Goal: Communication & Community: Answer question/provide support

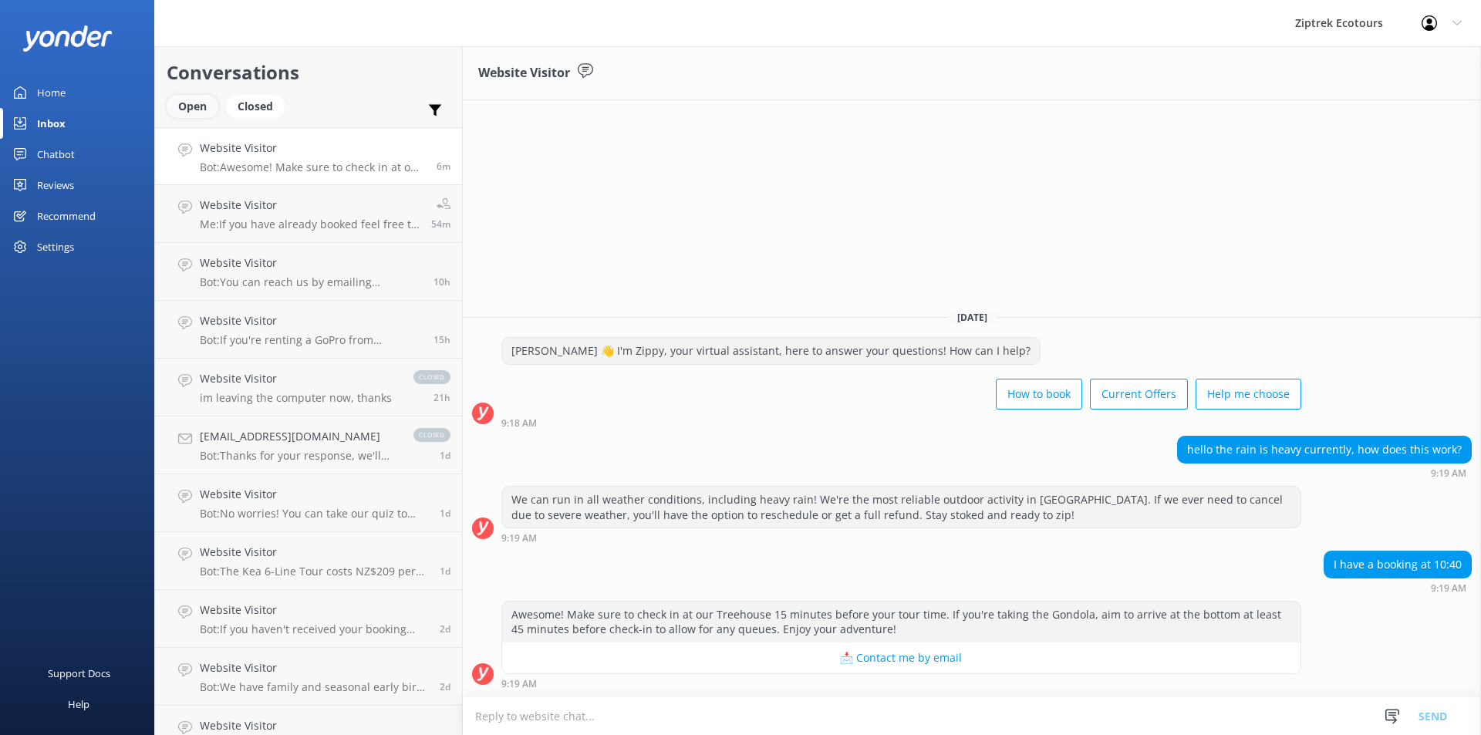
click at [196, 110] on div "Open" at bounding box center [193, 106] width 52 height 23
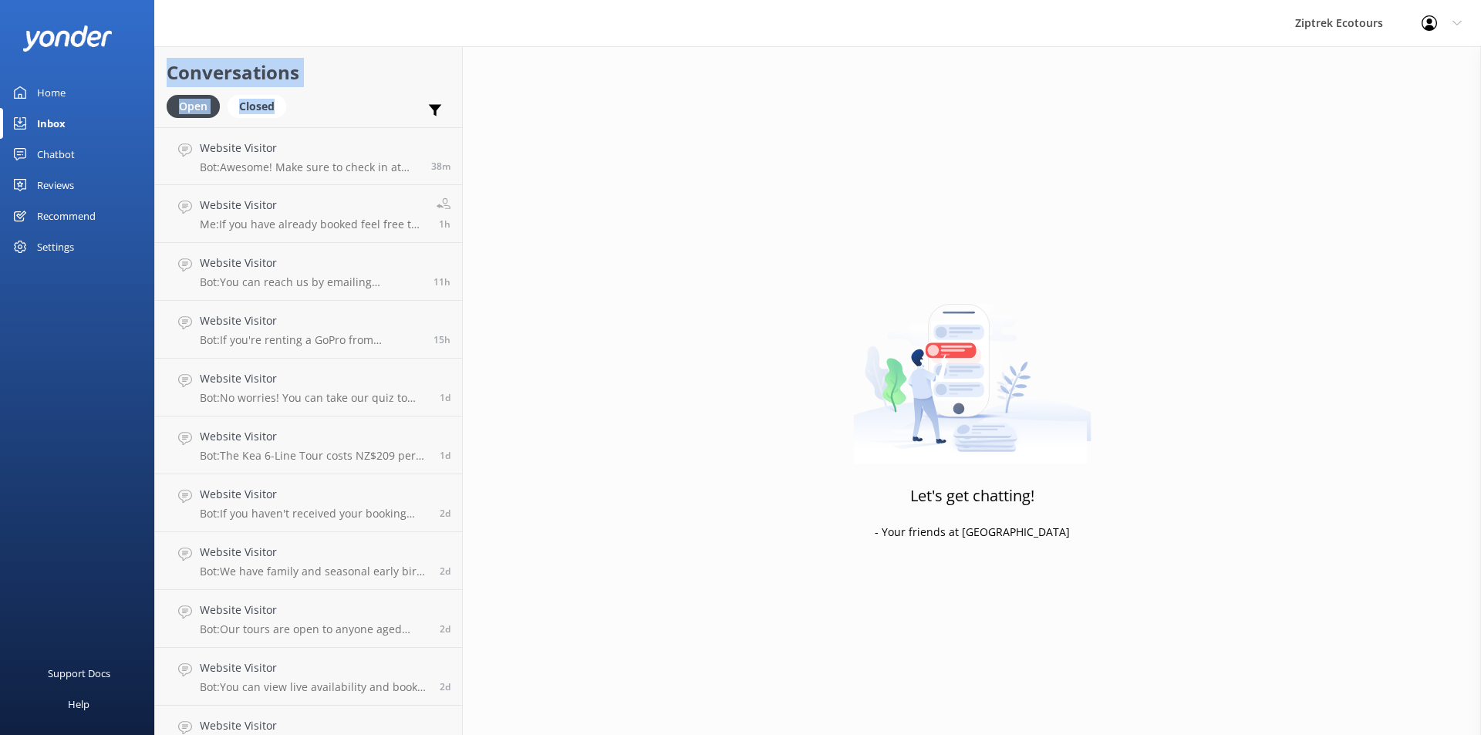
drag, startPoint x: 163, startPoint y: 56, endPoint x: 300, endPoint y: 110, distance: 147.6
click at [300, 110] on div "Conversations Open Closed Important Assigned to me Unassigned" at bounding box center [308, 86] width 307 height 81
click at [300, 110] on div "Open Closed Important Assigned to me Unassigned" at bounding box center [309, 113] width 284 height 37
drag, startPoint x: 300, startPoint y: 110, endPoint x: 177, endPoint y: 68, distance: 130.3
click at [177, 68] on div "Conversations Open Closed Important Assigned to me Unassigned" at bounding box center [308, 86] width 307 height 81
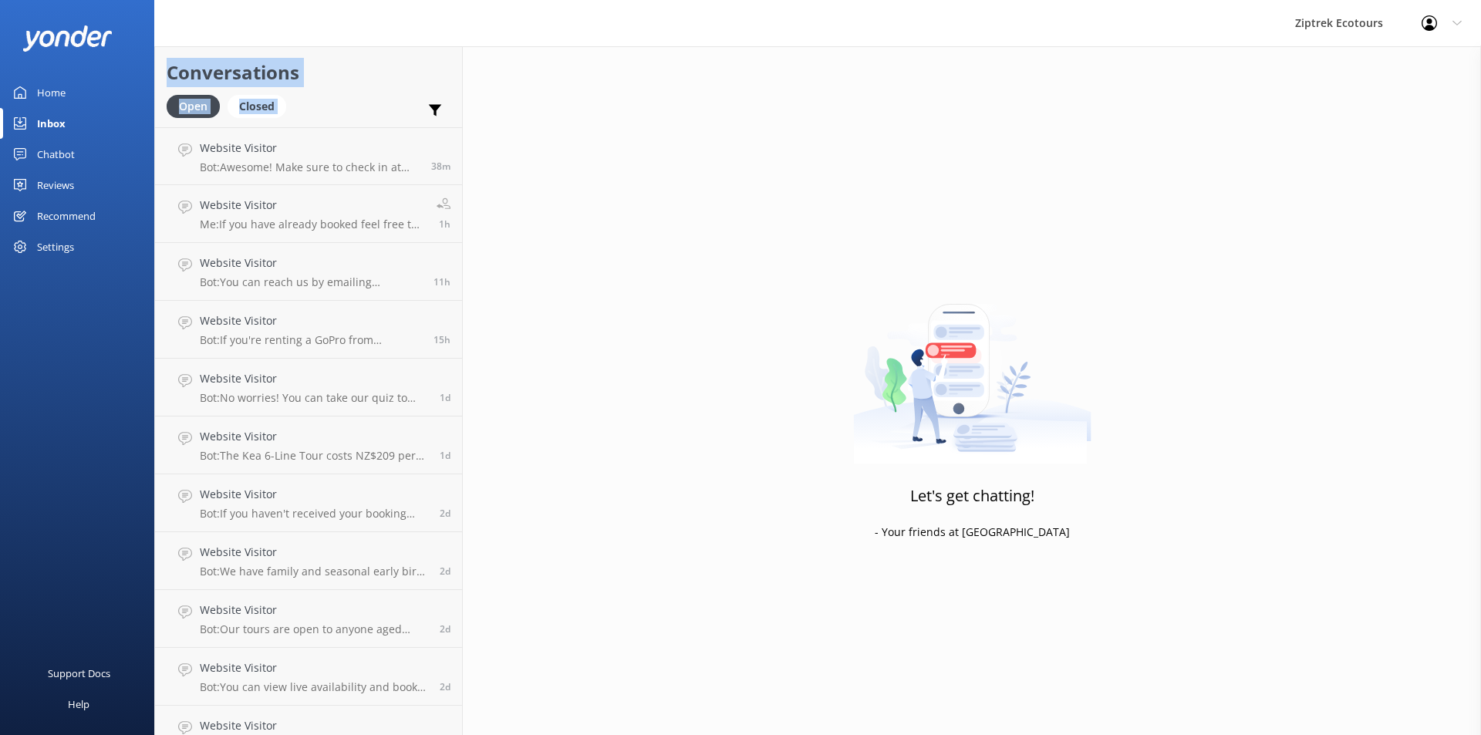
click at [171, 66] on h2 "Conversations" at bounding box center [309, 72] width 284 height 29
drag, startPoint x: 171, startPoint y: 66, endPoint x: 286, endPoint y: 108, distance: 122.5
click at [286, 108] on div "Conversations Open Closed Important Assigned to me Unassigned" at bounding box center [308, 86] width 307 height 81
click at [286, 108] on link "Closed" at bounding box center [261, 105] width 66 height 17
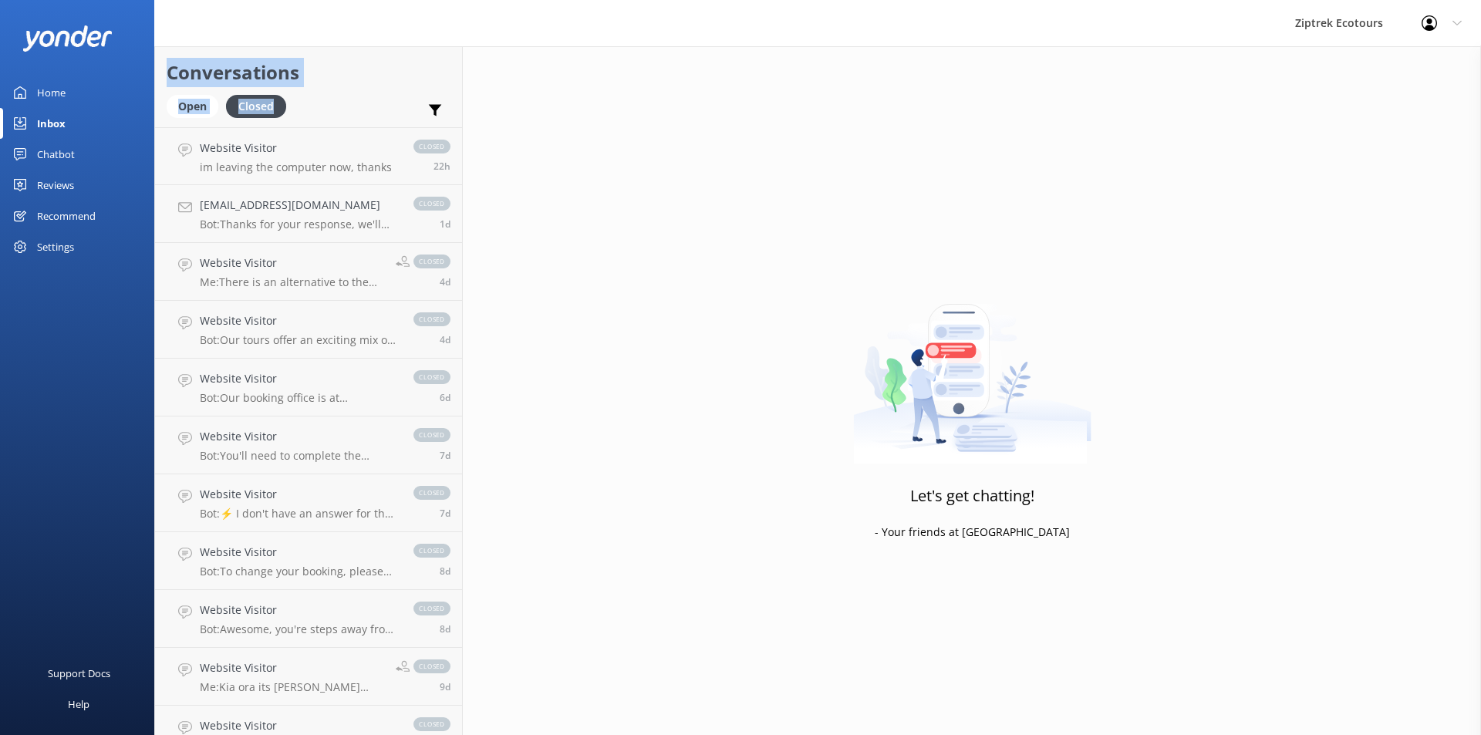
click at [296, 100] on div "Open Closed Important Assigned to me Unassigned" at bounding box center [309, 113] width 284 height 37
click at [175, 103] on div "Open" at bounding box center [193, 106] width 52 height 23
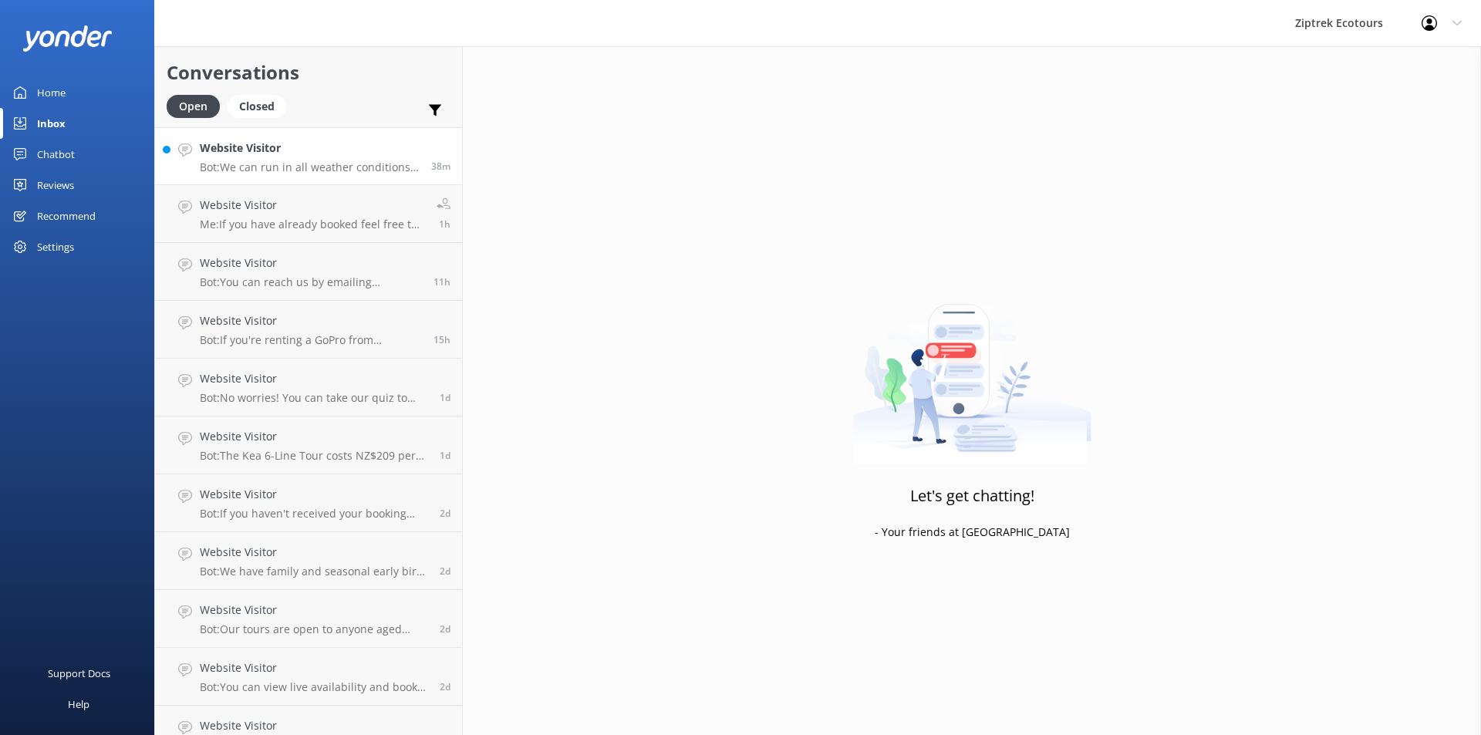
click at [257, 159] on div "Website Visitor Bot: We can run in all weather conditions, but if you decide to…" at bounding box center [310, 156] width 220 height 33
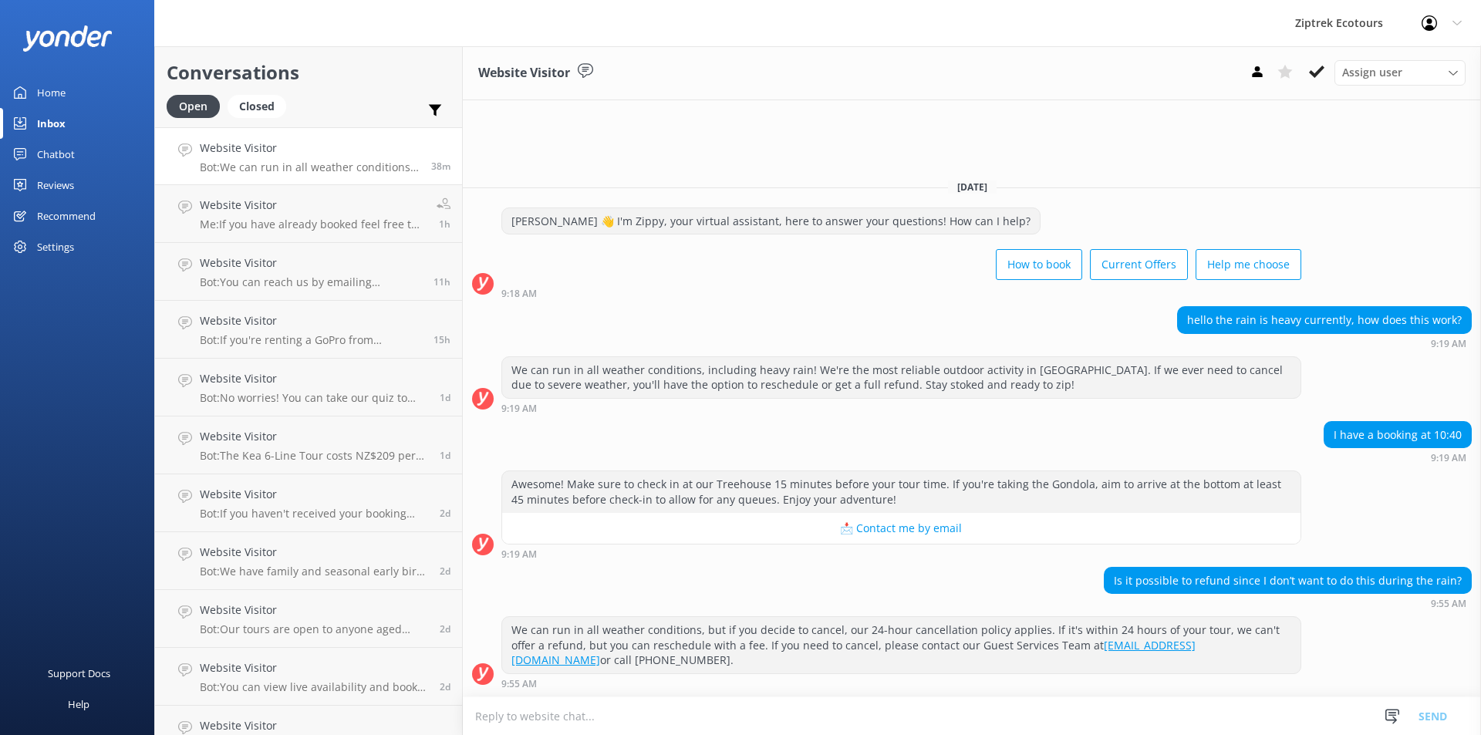
click at [808, 709] on textarea at bounding box center [972, 716] width 1018 height 38
type textarea "Unfortunately you are within our 24 hour"
click at [854, 605] on div "Is it possible to refund since I don’t want to do this during the rain? 9:55 AM" at bounding box center [972, 588] width 1018 height 42
click at [991, 712] on textarea at bounding box center [972, 716] width 1018 height 38
drag, startPoint x: 1199, startPoint y: 336, endPoint x: 1442, endPoint y: 334, distance: 243.0
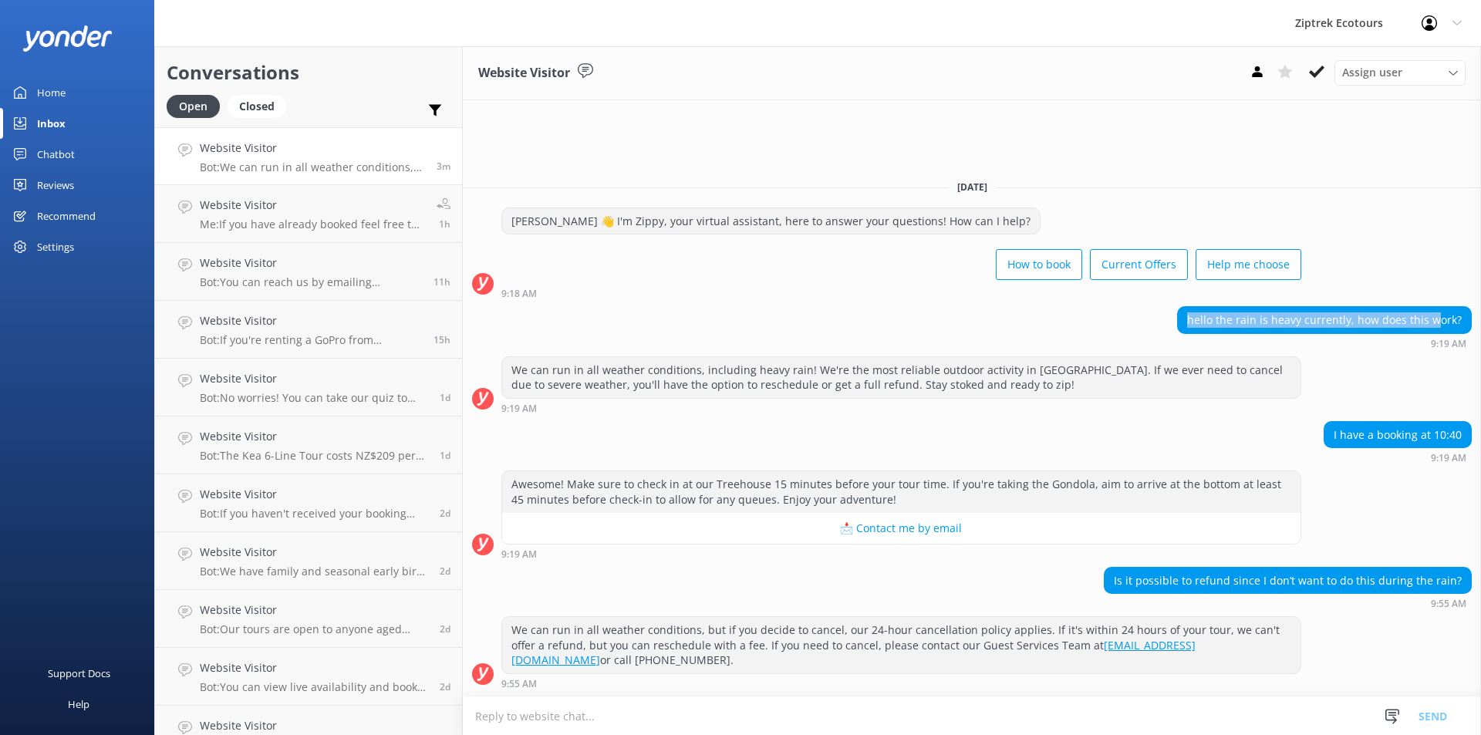
click at [1442, 333] on div "hello the rain is heavy currently, how does this work?" at bounding box center [1324, 320] width 293 height 26
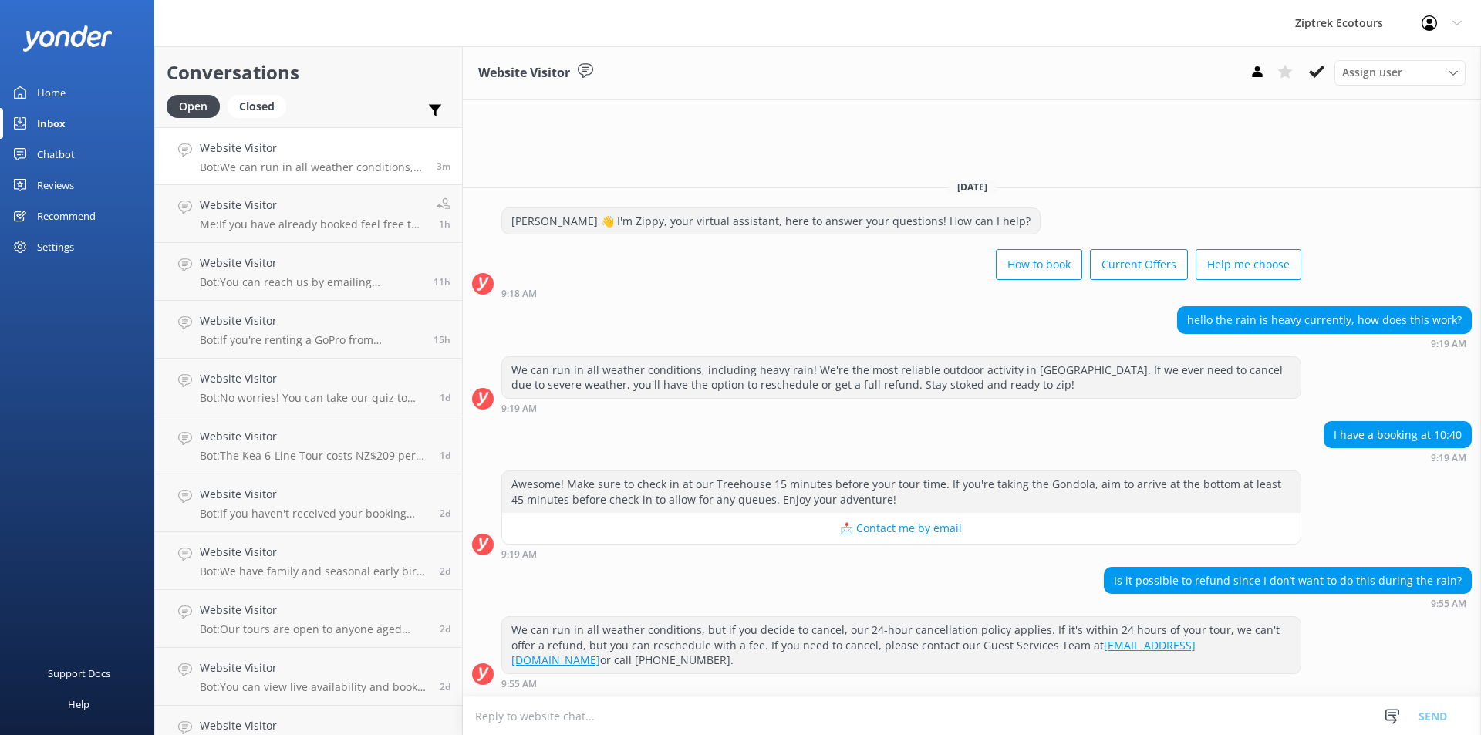
click at [1396, 447] on div "I have a booking at 10:40" at bounding box center [1398, 435] width 147 height 26
click at [1377, 448] on div "I have a booking at 10:40" at bounding box center [1398, 435] width 147 height 26
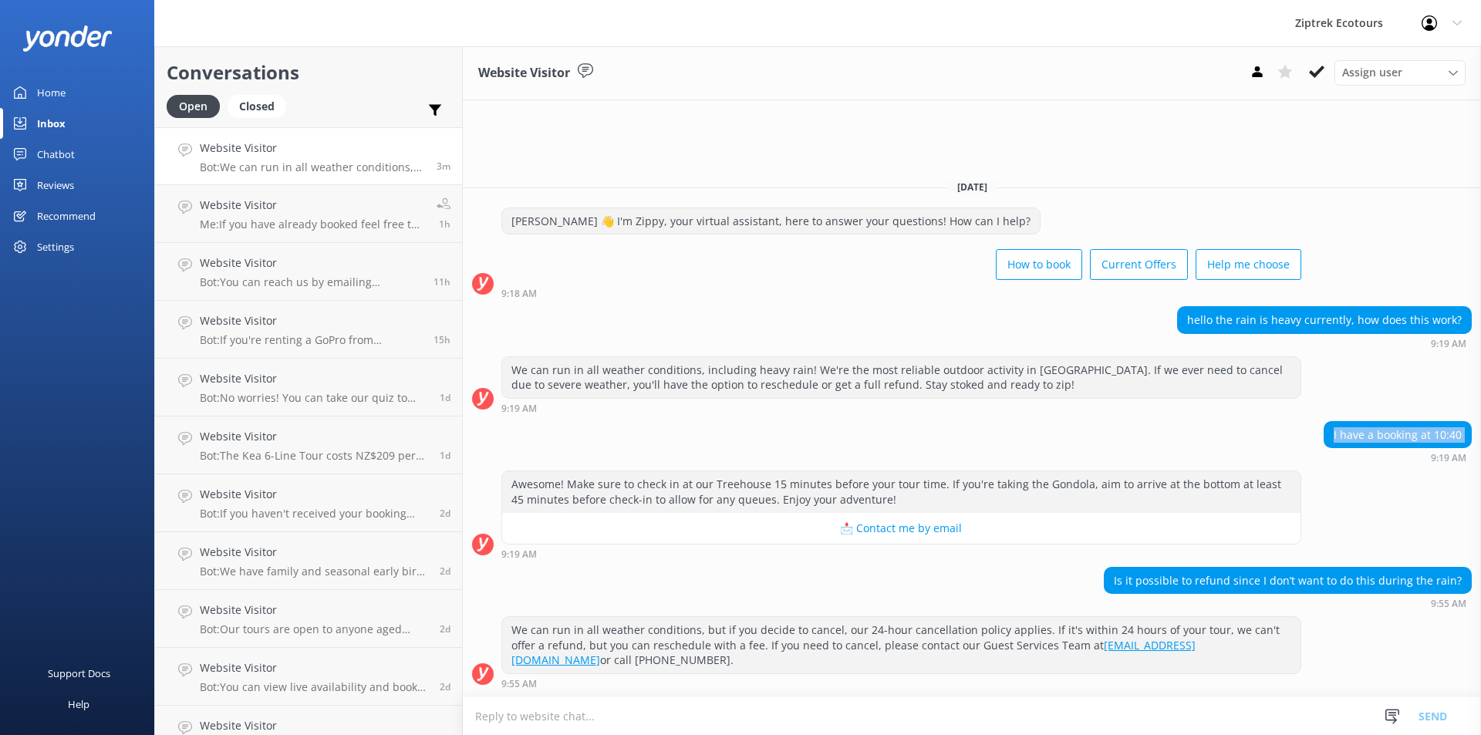
click at [1377, 448] on div "I have a booking at 10:40" at bounding box center [1398, 435] width 147 height 26
click at [1386, 446] on div "I have a booking at 10:40" at bounding box center [1398, 435] width 147 height 26
click at [1251, 609] on div "Is it possible to refund since I don’t want to do this during the rain? 9:55 AM" at bounding box center [1288, 588] width 368 height 42
click at [1257, 594] on div "Is it possible to refund since I don’t want to do this during the rain?" at bounding box center [1288, 581] width 366 height 26
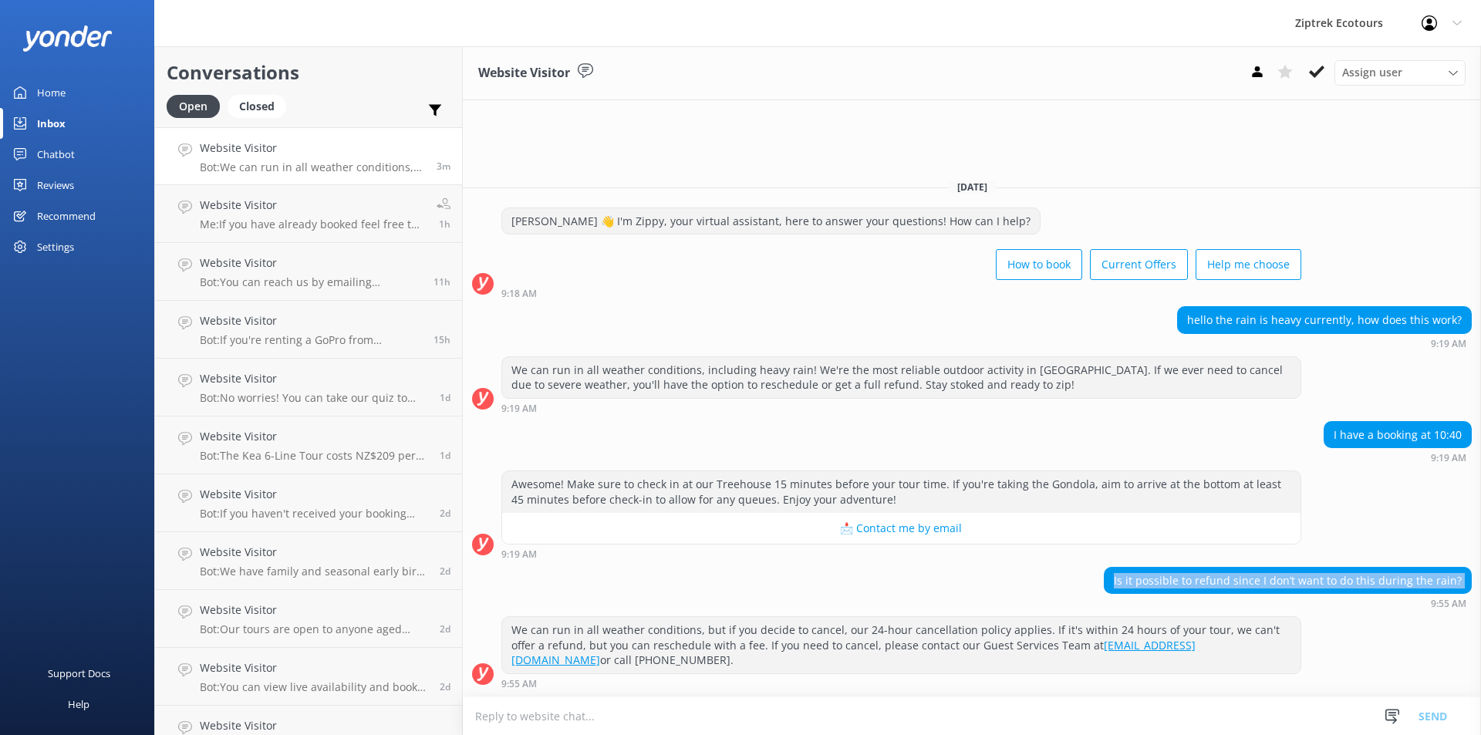
click at [1257, 594] on div "Is it possible to refund since I don’t want to do this during the rain?" at bounding box center [1288, 581] width 366 height 26
click at [1261, 594] on div "Is it possible to refund since I don’t want to do this during the rain?" at bounding box center [1288, 581] width 366 height 26
click at [811, 714] on textarea at bounding box center [972, 716] width 1018 height 38
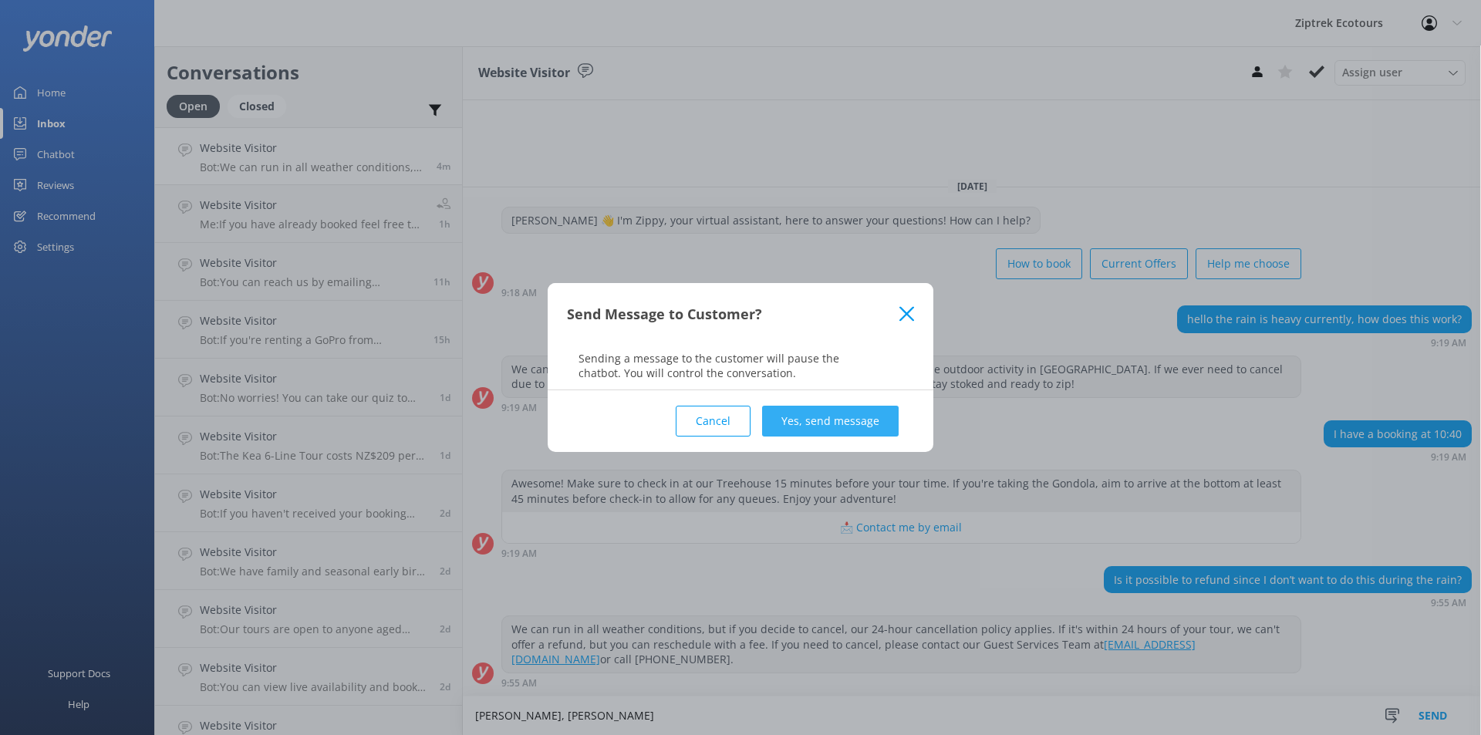
type textarea "[PERSON_NAME], [PERSON_NAME]"
click at [855, 416] on button "Yes, send message" at bounding box center [830, 421] width 137 height 31
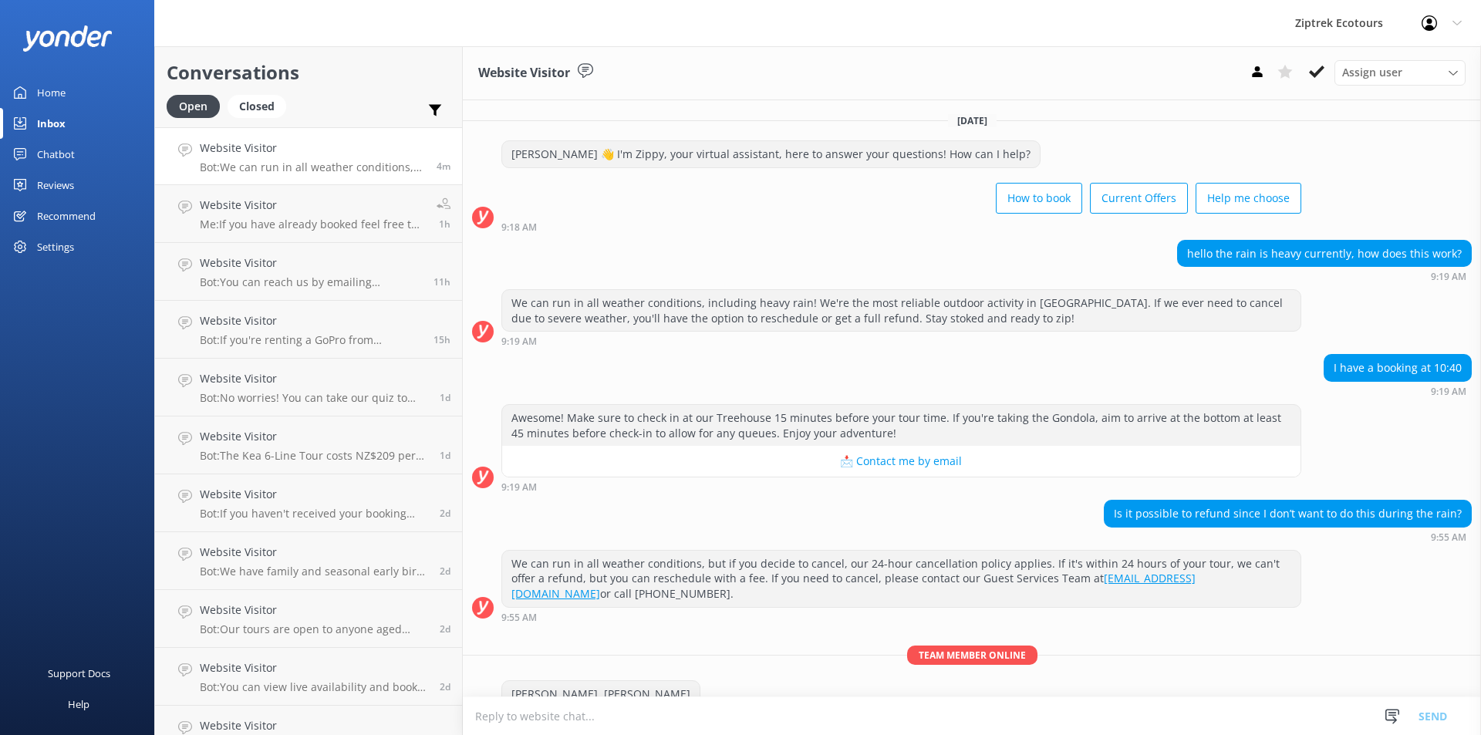
scroll to position [19, 0]
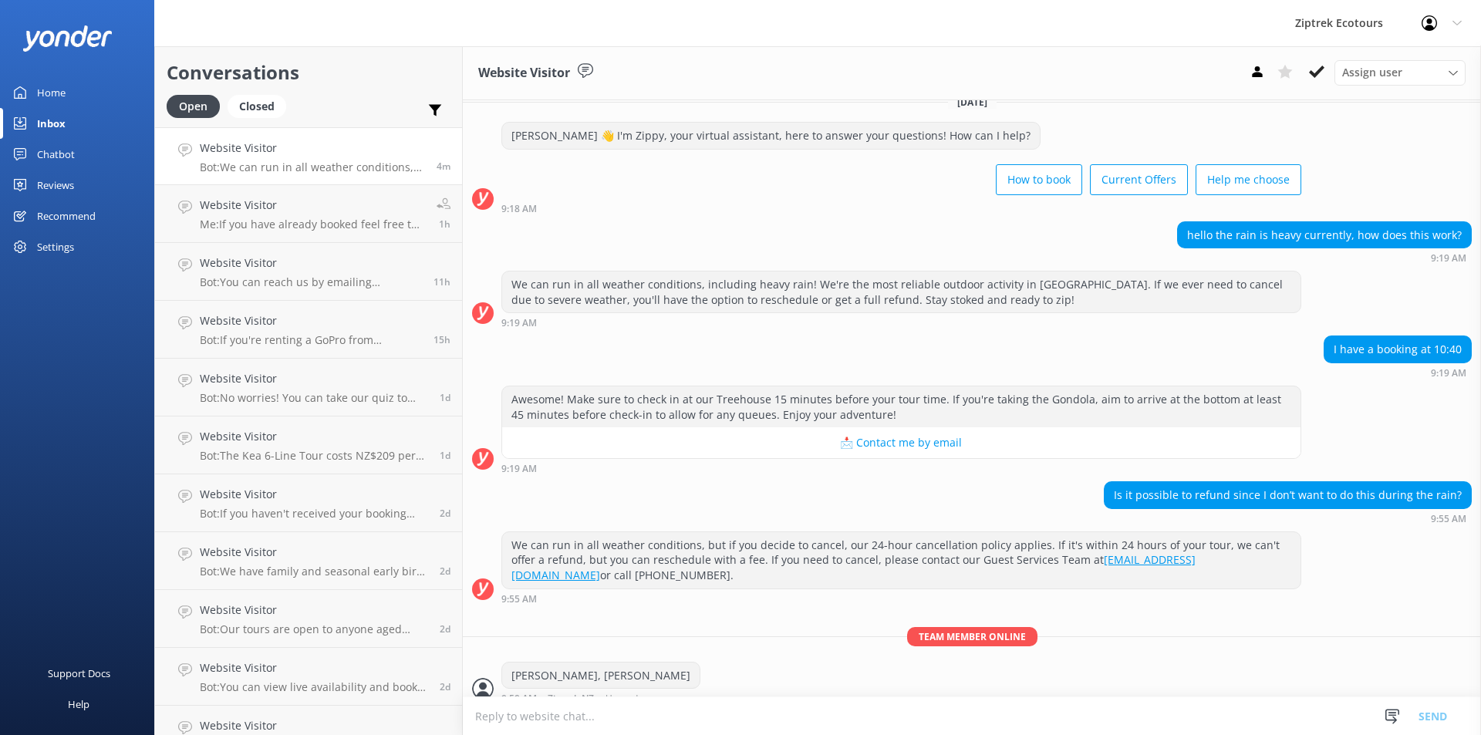
click at [606, 722] on textarea at bounding box center [972, 716] width 1018 height 38
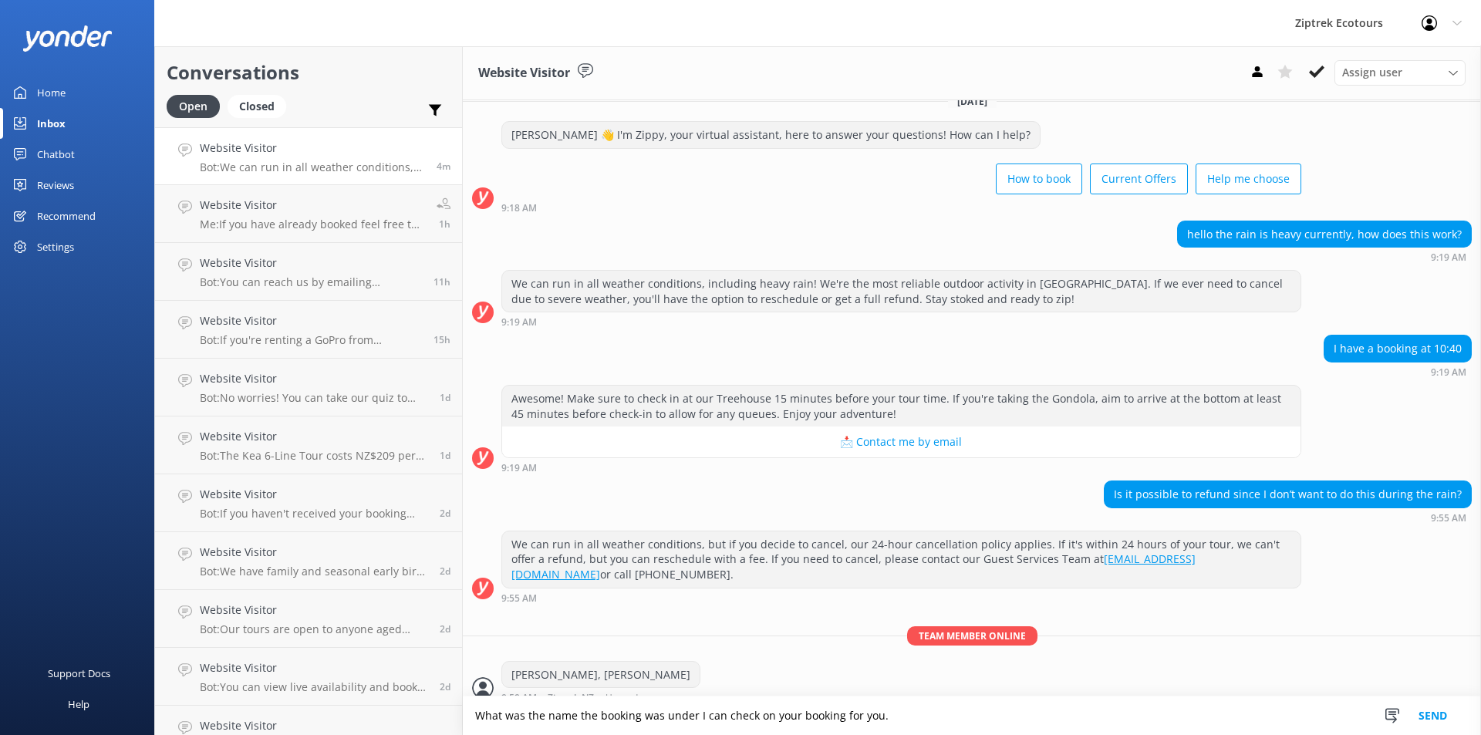
type textarea "What was the name the booking was under I can check on your booking for you."
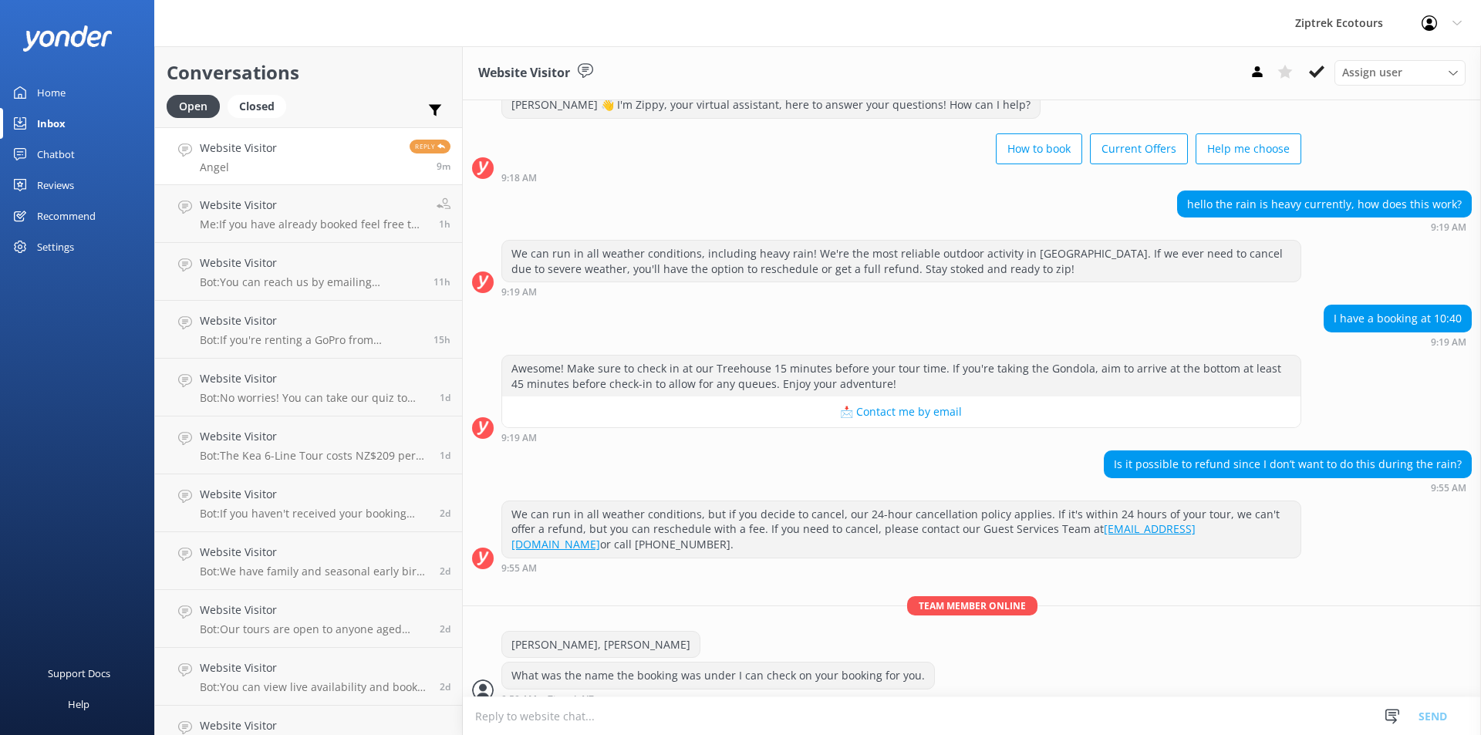
scroll to position [100, 0]
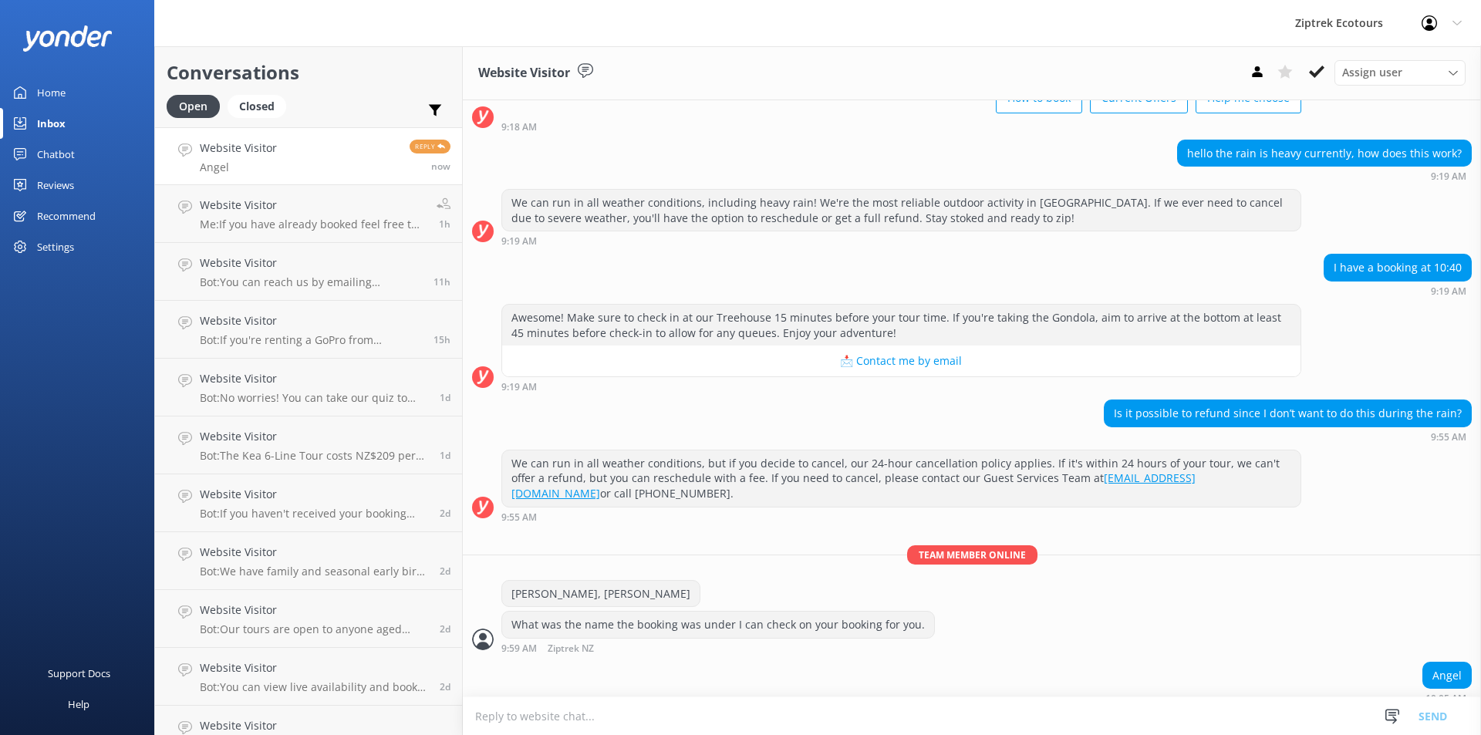
click at [632, 714] on textarea at bounding box center [972, 716] width 1018 height 38
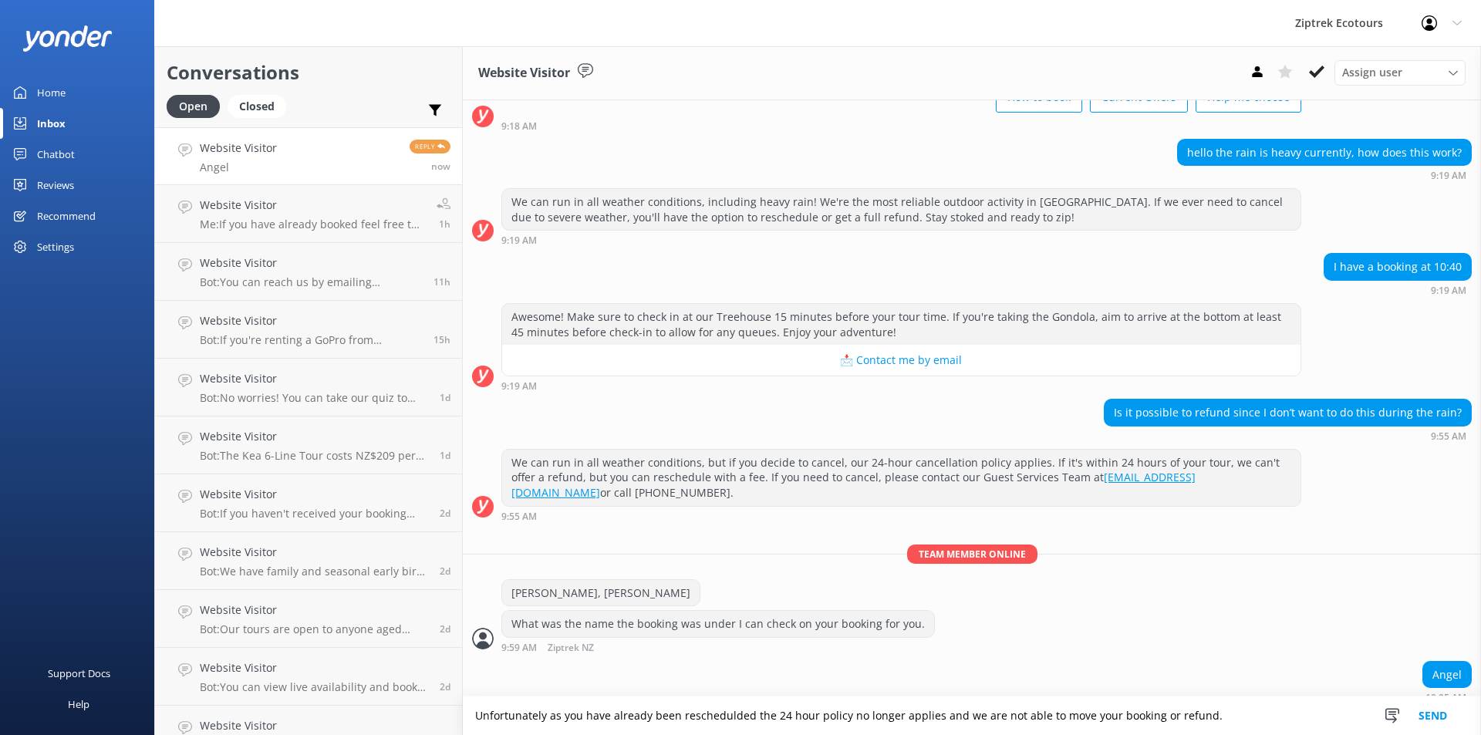
type textarea "Unfortunately as you have already been reschedulded the 24 hour policy no longe…"
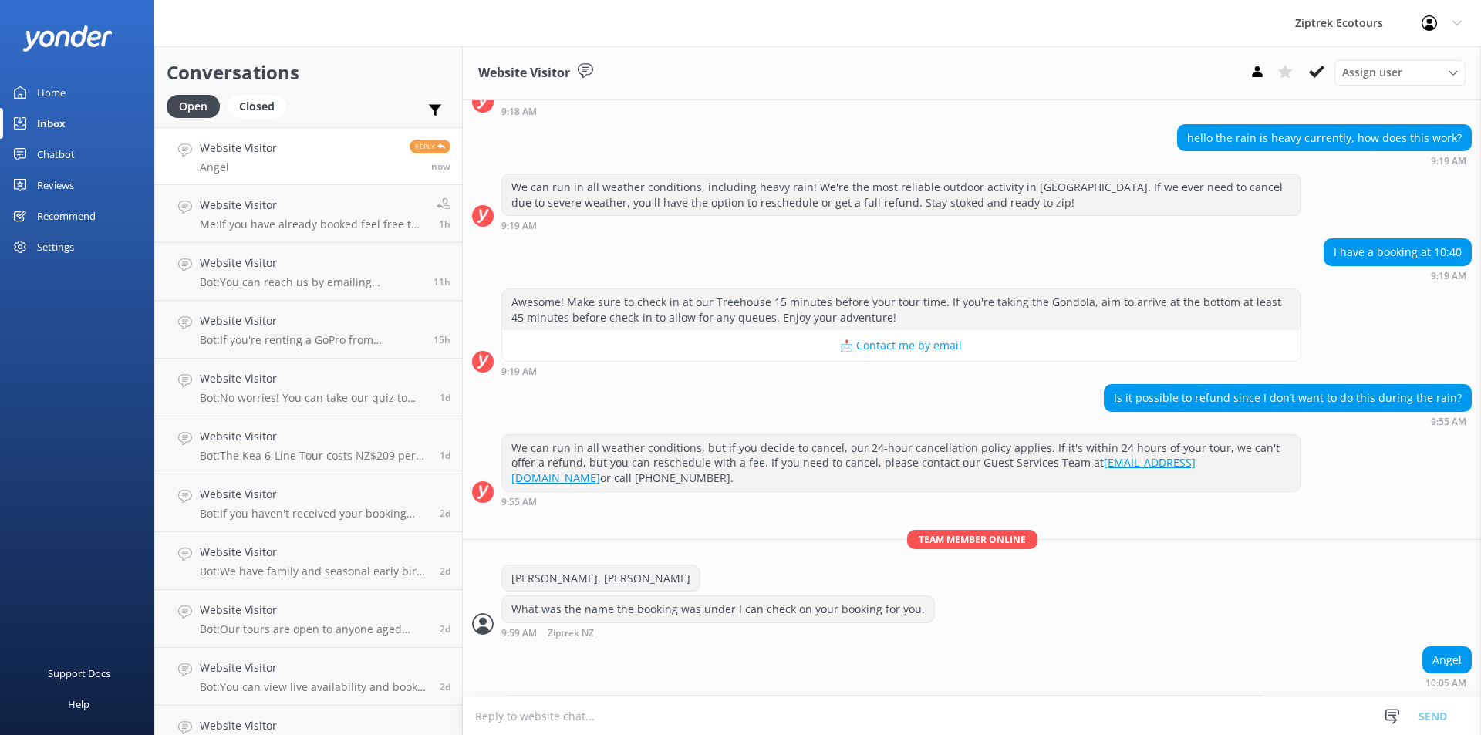
scroll to position [150, 0]
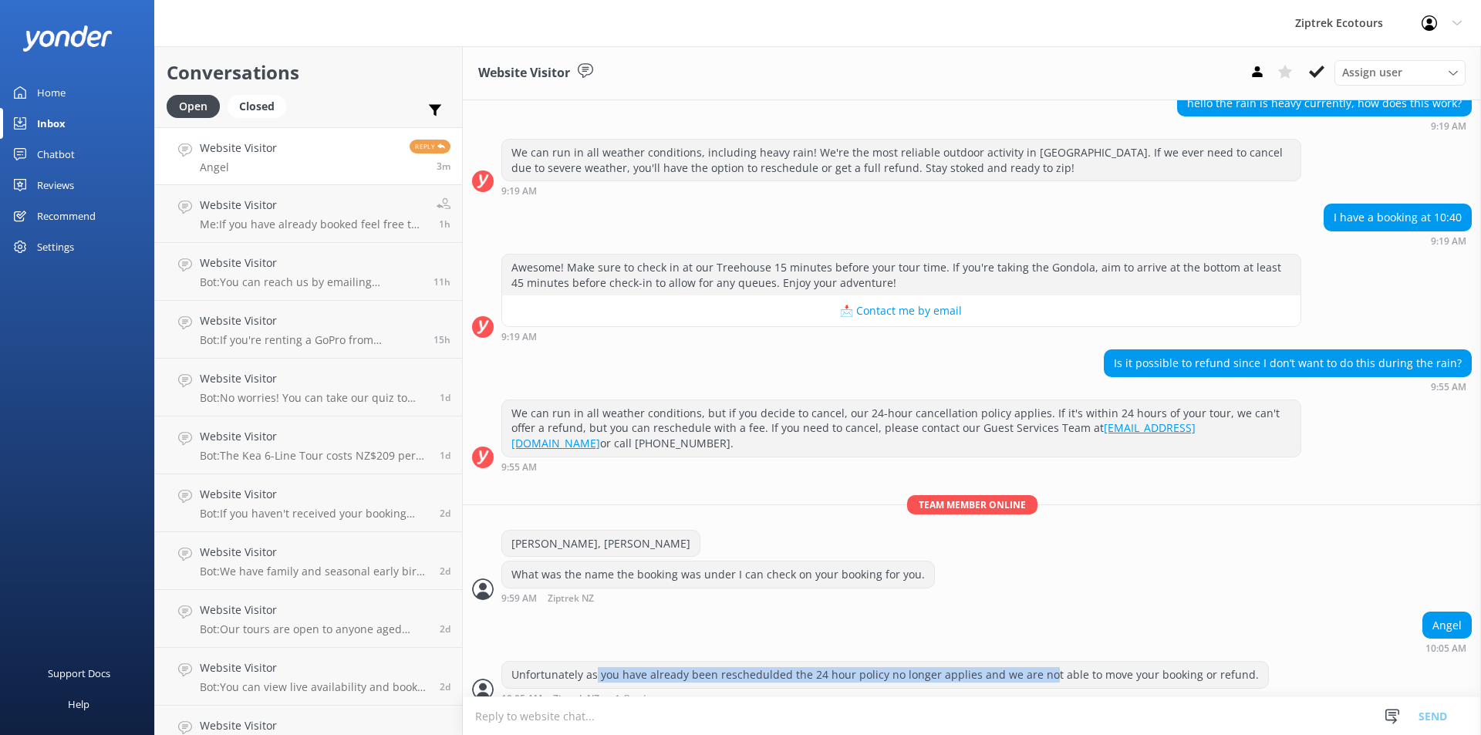
drag, startPoint x: 633, startPoint y: 662, endPoint x: 1043, endPoint y: 662, distance: 410.4
click at [1043, 662] on div "Unfortunately as you have already been reschedulded the 24 hour policy no longe…" at bounding box center [885, 675] width 766 height 26
drag, startPoint x: 1045, startPoint y: 660, endPoint x: 1061, endPoint y: 693, distance: 36.6
click at [1061, 693] on div "Unfortunately as you have already been reschedulded the 24 hour policy no longe…" at bounding box center [972, 686] width 1018 height 50
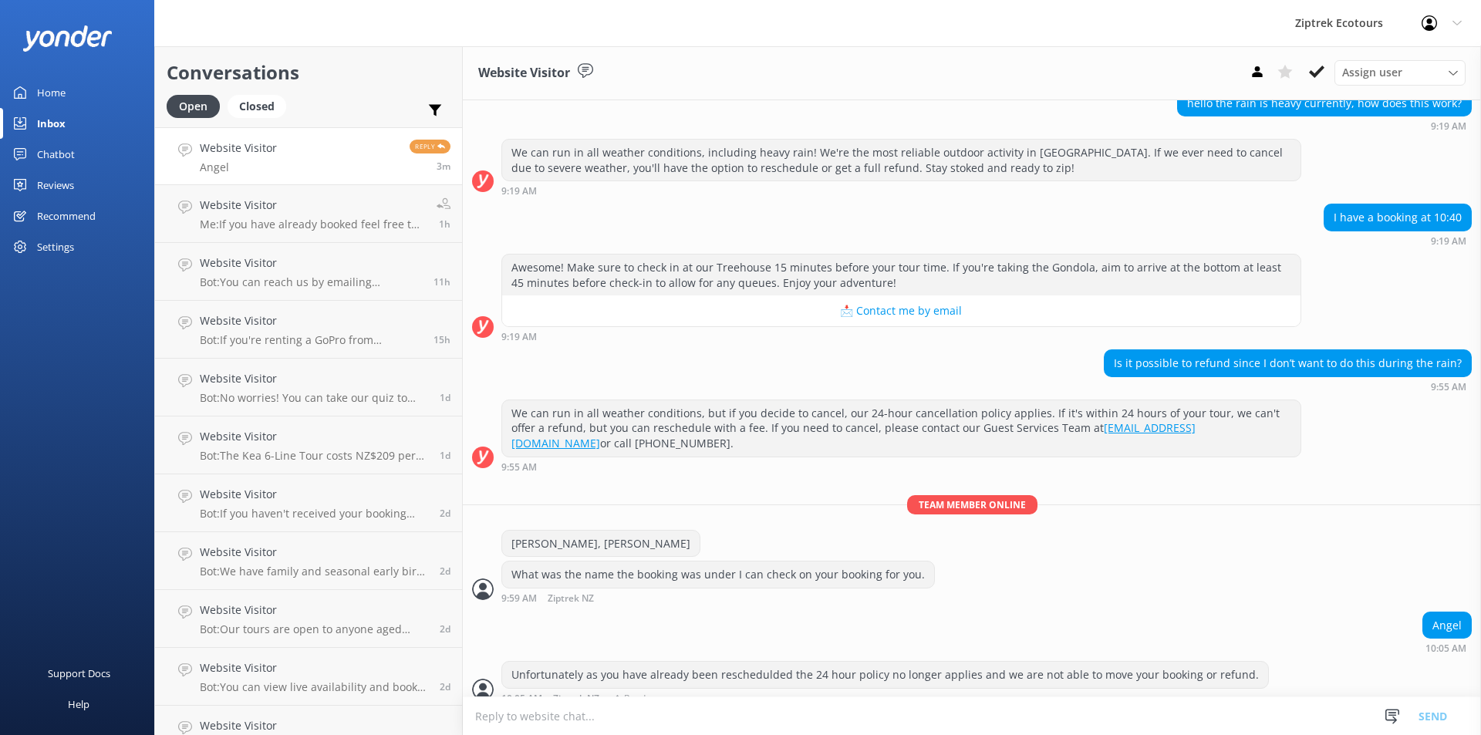
click at [1060, 693] on div "10:05 AM Ziptrek NZ Read" at bounding box center [885, 699] width 768 height 12
click at [1065, 665] on div "Unfortunately as you have already been reschedulded the 24 hour policy no longe…" at bounding box center [885, 675] width 766 height 26
click at [1067, 662] on div "Unfortunately as you have already been reschedulded the 24 hour policy no longe…" at bounding box center [885, 675] width 766 height 26
drag, startPoint x: 1067, startPoint y: 657, endPoint x: 1073, endPoint y: 684, distance: 27.7
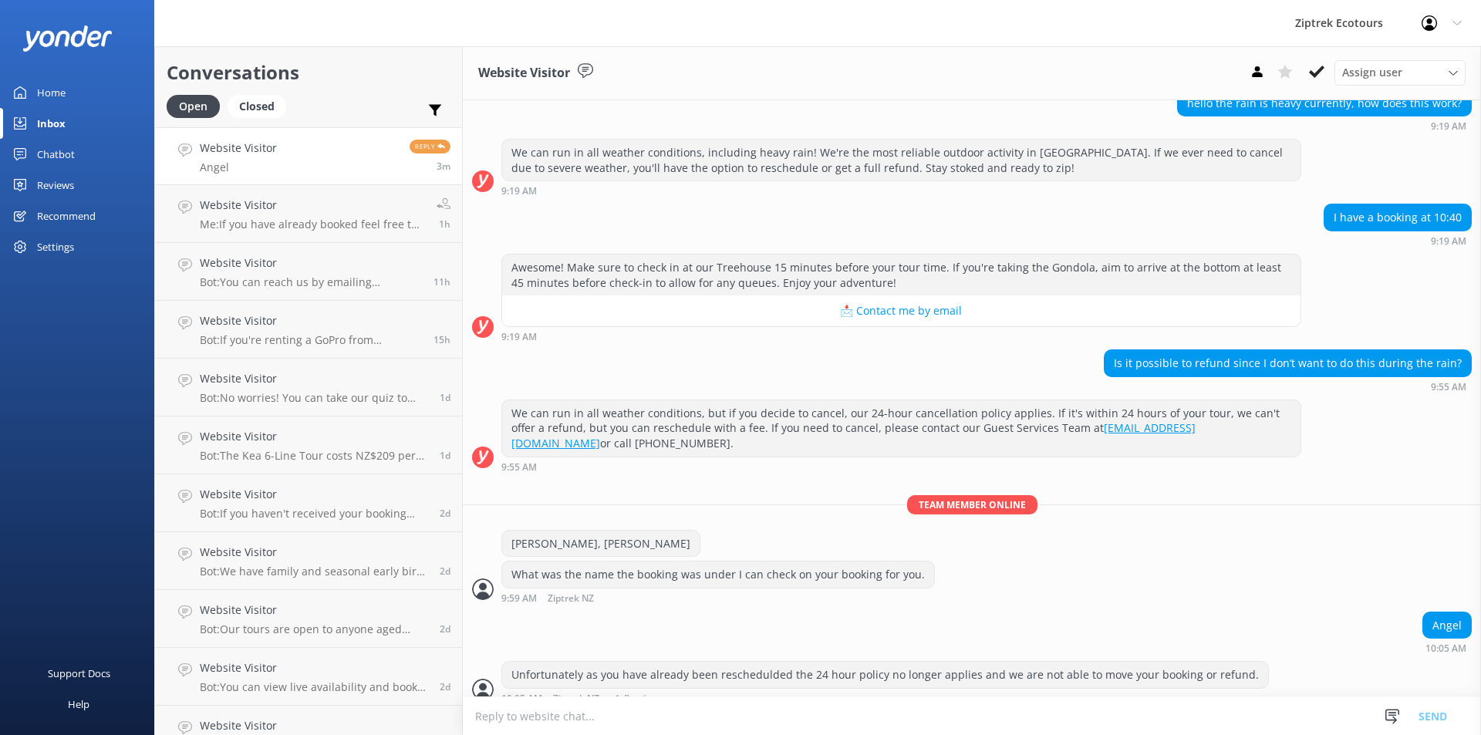
click at [1073, 684] on div "Unfortunately as you have already been reschedulded the 24 hour policy no longe…" at bounding box center [885, 682] width 768 height 42
click at [1073, 662] on div "Unfortunately as you have already been reschedulded the 24 hour policy no longe…" at bounding box center [885, 675] width 766 height 26
click at [1076, 662] on div "Unfortunately as you have already been reschedulded the 24 hour policy no longe…" at bounding box center [885, 675] width 766 height 26
drag, startPoint x: 1076, startPoint y: 657, endPoint x: 1084, endPoint y: 684, distance: 28.8
click at [1084, 684] on div "Unfortunately as you have already been reschedulded the 24 hour policy no longe…" at bounding box center [885, 682] width 768 height 42
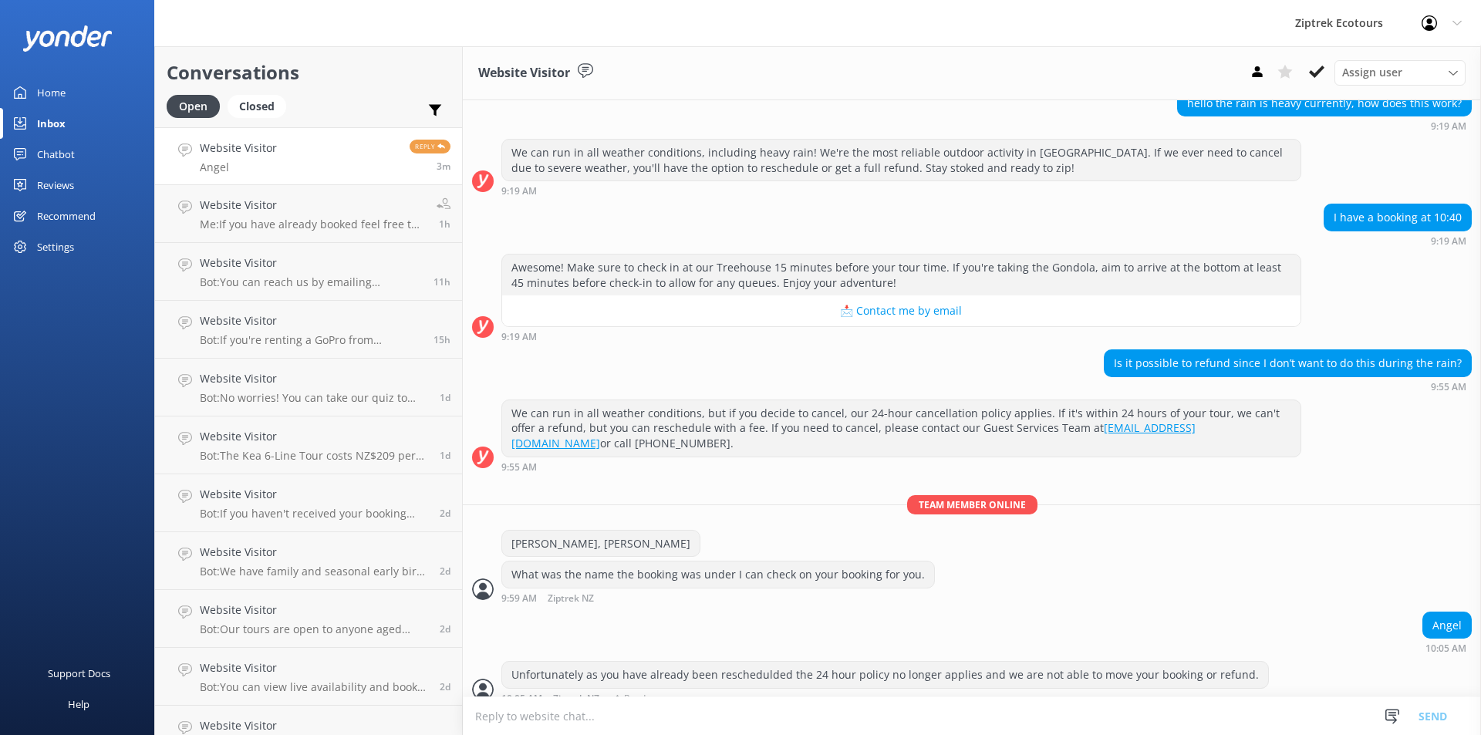
click at [1084, 693] on div "10:05 AM Ziptrek NZ Read" at bounding box center [885, 699] width 768 height 12
drag, startPoint x: 567, startPoint y: 660, endPoint x: 753, endPoint y: 660, distance: 185.9
click at [753, 662] on div "Unfortunately as you have already been reschedulded the 24 hour policy no longe…" at bounding box center [885, 675] width 766 height 26
click at [744, 662] on div "Unfortunately as you have already been reschedulded the 24 hour policy no longe…" at bounding box center [885, 675] width 766 height 26
drag, startPoint x: 591, startPoint y: 660, endPoint x: 802, endPoint y: 659, distance: 211.4
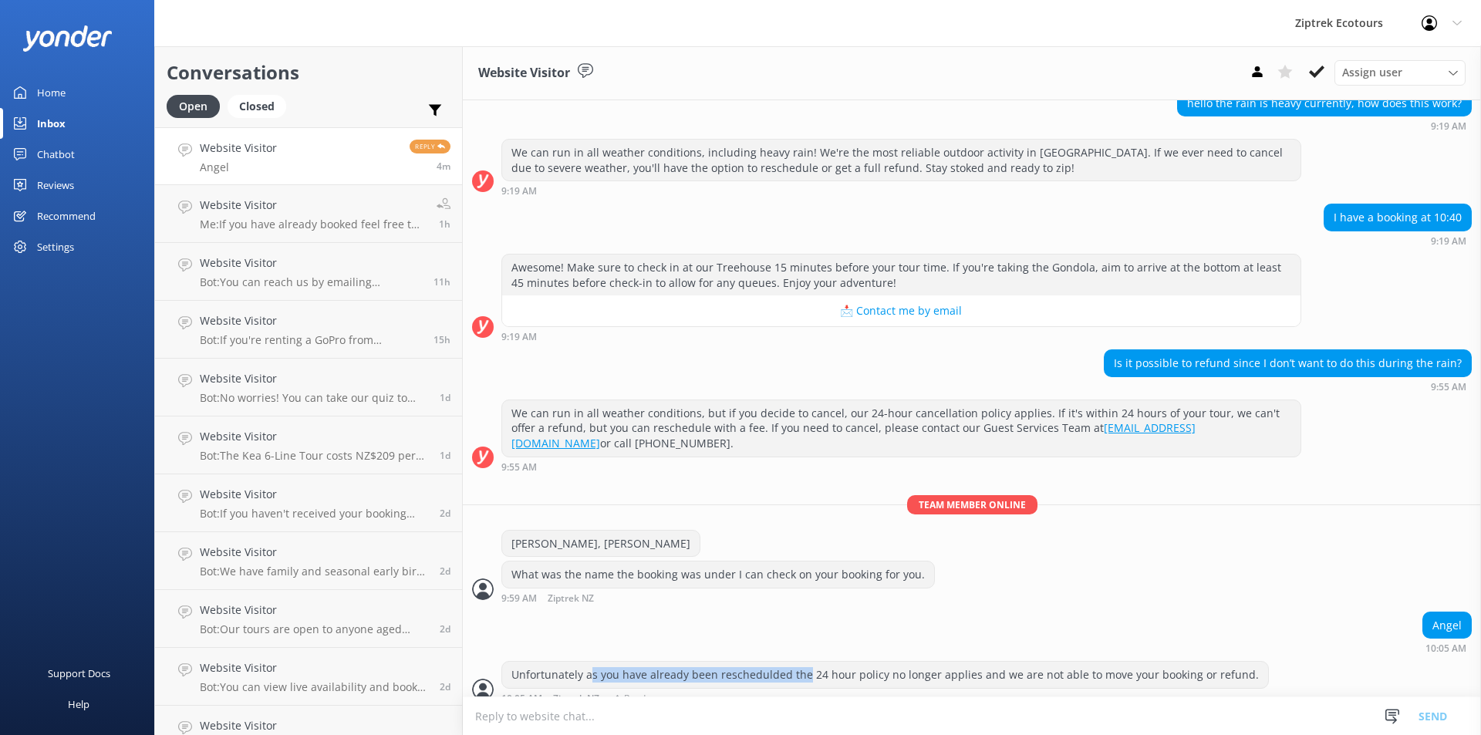
click at [802, 662] on div "Unfortunately as you have already been reschedulded the 24 hour policy no longe…" at bounding box center [885, 675] width 766 height 26
drag, startPoint x: 781, startPoint y: 659, endPoint x: 1009, endPoint y: 658, distance: 228.4
click at [1009, 662] on div "Unfortunately as you have already been reschedulded the 24 hour policy no longe…" at bounding box center [885, 675] width 766 height 26
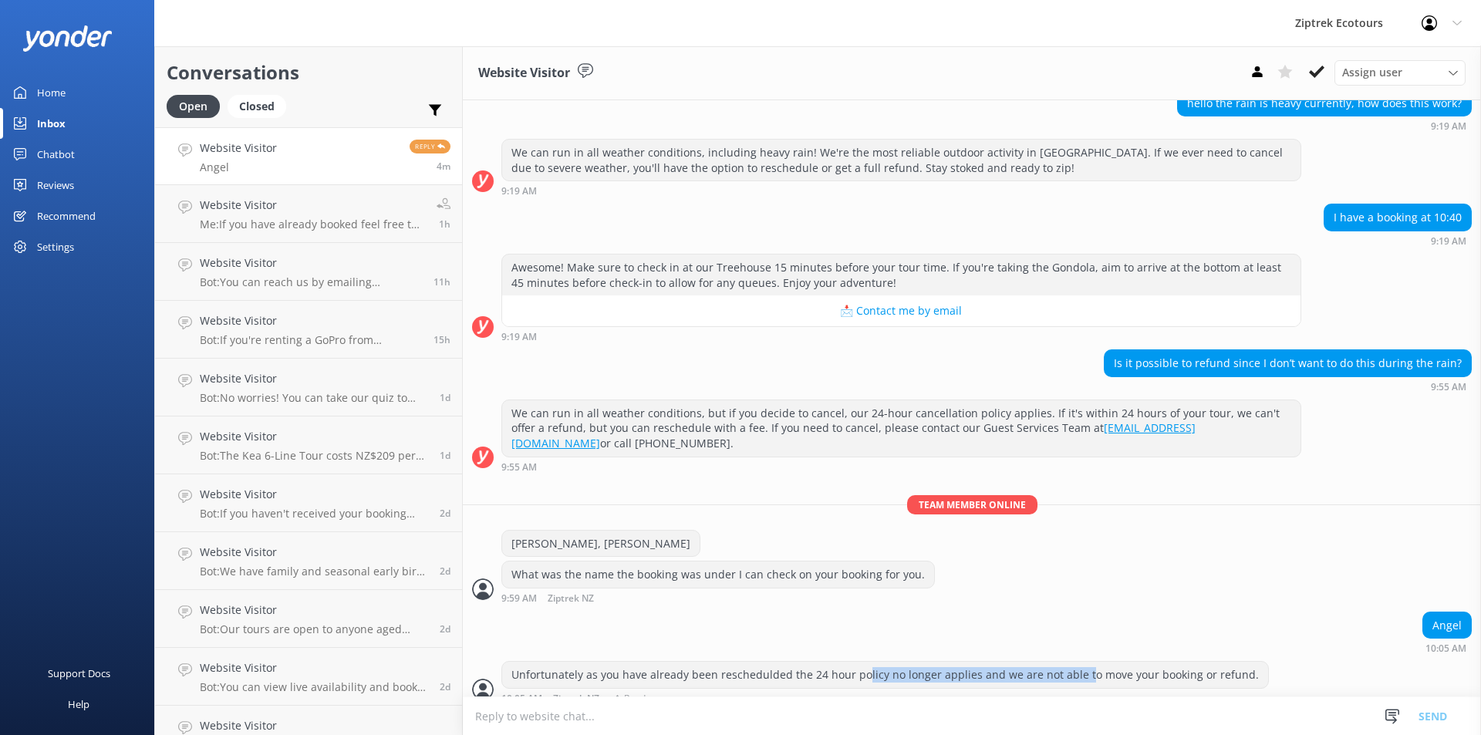
drag, startPoint x: 1076, startPoint y: 656, endPoint x: 858, endPoint y: 656, distance: 218.3
click at [859, 662] on div "Unfortunately as you have already been reschedulded the 24 hour policy no longe…" at bounding box center [885, 675] width 766 height 26
click at [856, 662] on div "Unfortunately as you have already been reschedulded the 24 hour policy no longe…" at bounding box center [885, 675] width 766 height 26
drag, startPoint x: 856, startPoint y: 653, endPoint x: 1172, endPoint y: 662, distance: 316.4
click at [1172, 662] on div "Unfortunately as you have already been reschedulded the 24 hour policy no longe…" at bounding box center [885, 675] width 766 height 26
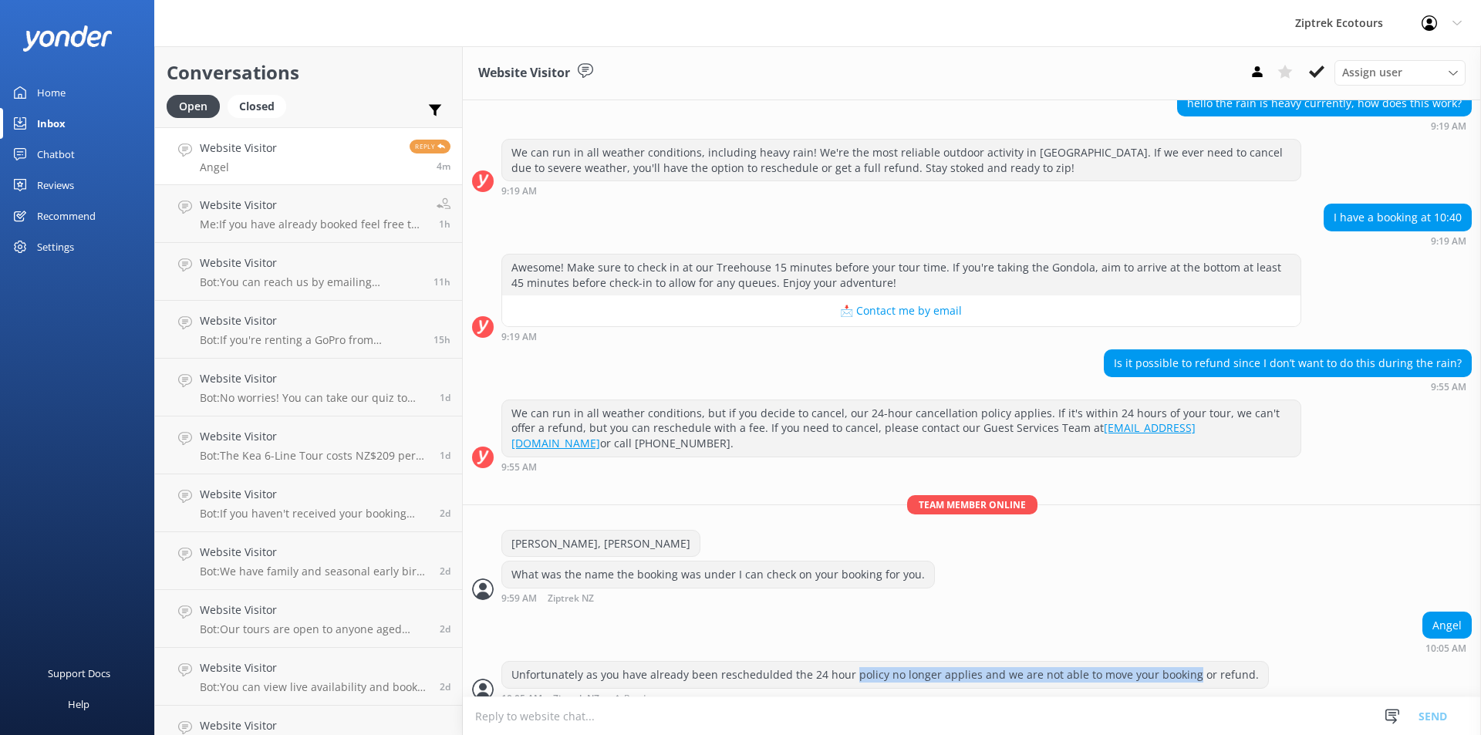
click at [1173, 662] on div "Unfortunately as you have already been reschedulded the 24 hour policy no longe…" at bounding box center [885, 675] width 766 height 26
drag, startPoint x: 1242, startPoint y: 661, endPoint x: 881, endPoint y: 659, distance: 361.0
click at [881, 662] on div "Unfortunately as you have already been reschedulded the 24 hour policy no longe…" at bounding box center [885, 675] width 766 height 26
click at [870, 662] on div "Unfortunately as you have already been reschedulded the 24 hour policy no longe…" at bounding box center [885, 675] width 766 height 26
click at [881, 662] on div "Unfortunately as you have already been reschedulded the 24 hour policy no longe…" at bounding box center [885, 675] width 766 height 26
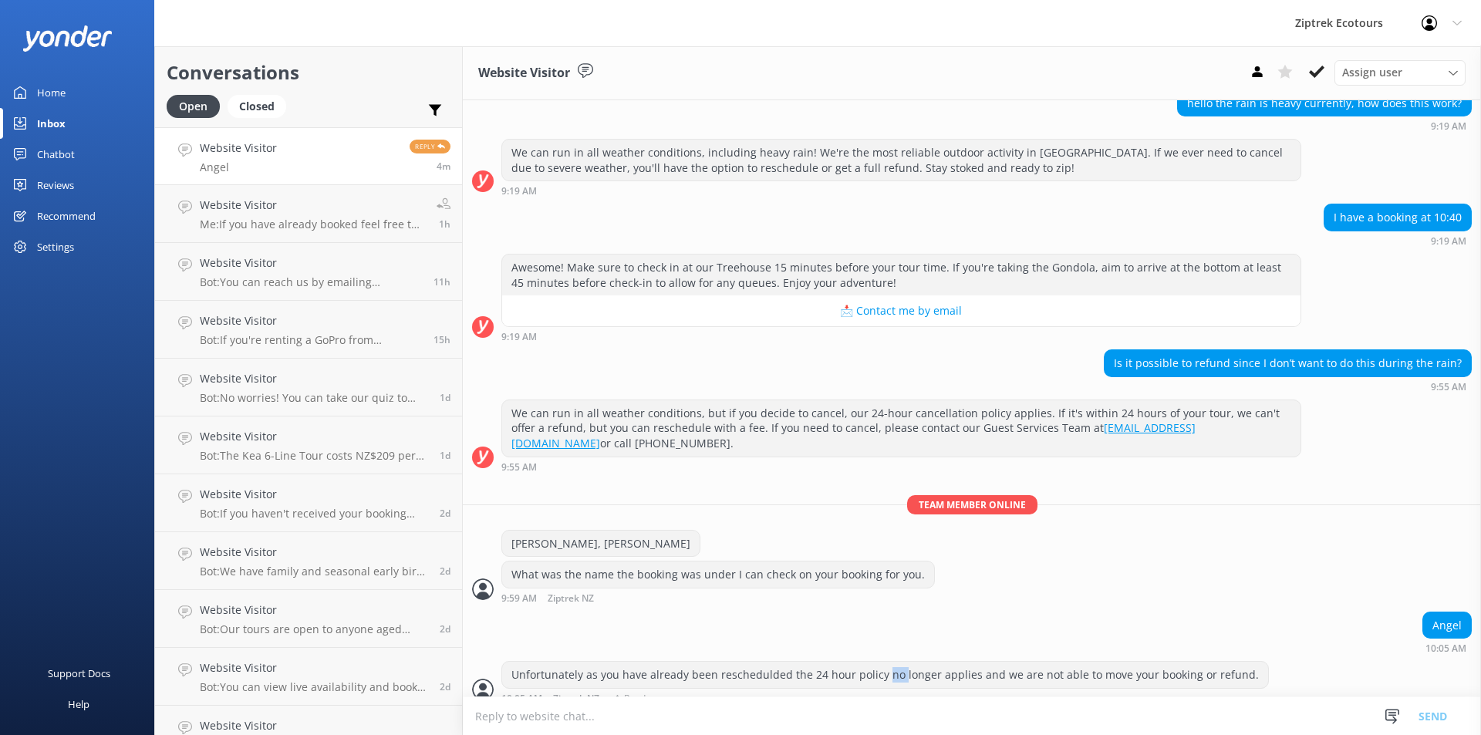
click at [881, 662] on div "Unfortunately as you have already been reschedulded the 24 hour policy no longe…" at bounding box center [885, 675] width 766 height 26
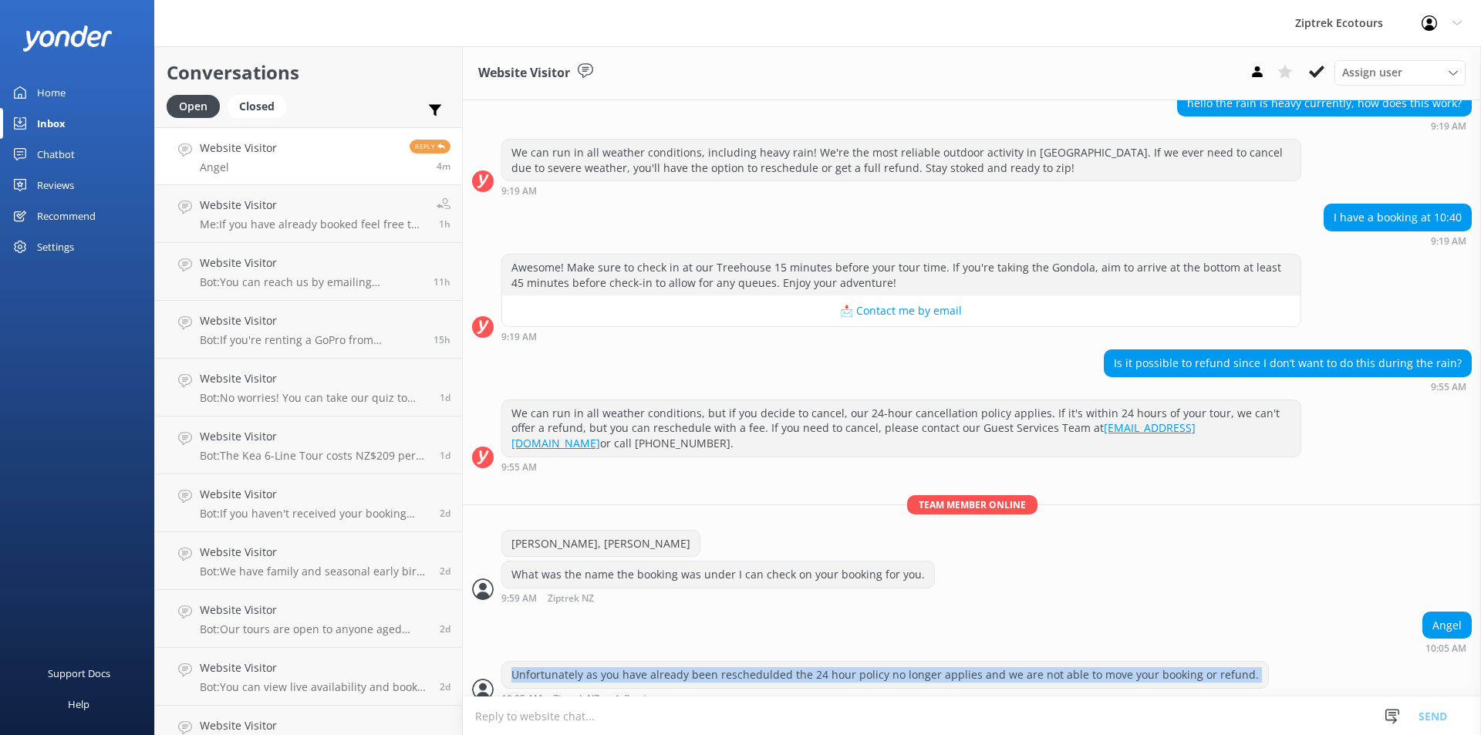
click at [881, 662] on div "Unfortunately as you have already been reschedulded the 24 hour policy no longe…" at bounding box center [885, 675] width 766 height 26
click at [883, 662] on div "Unfortunately as you have already been reschedulded the 24 hour policy no longe…" at bounding box center [885, 675] width 766 height 26
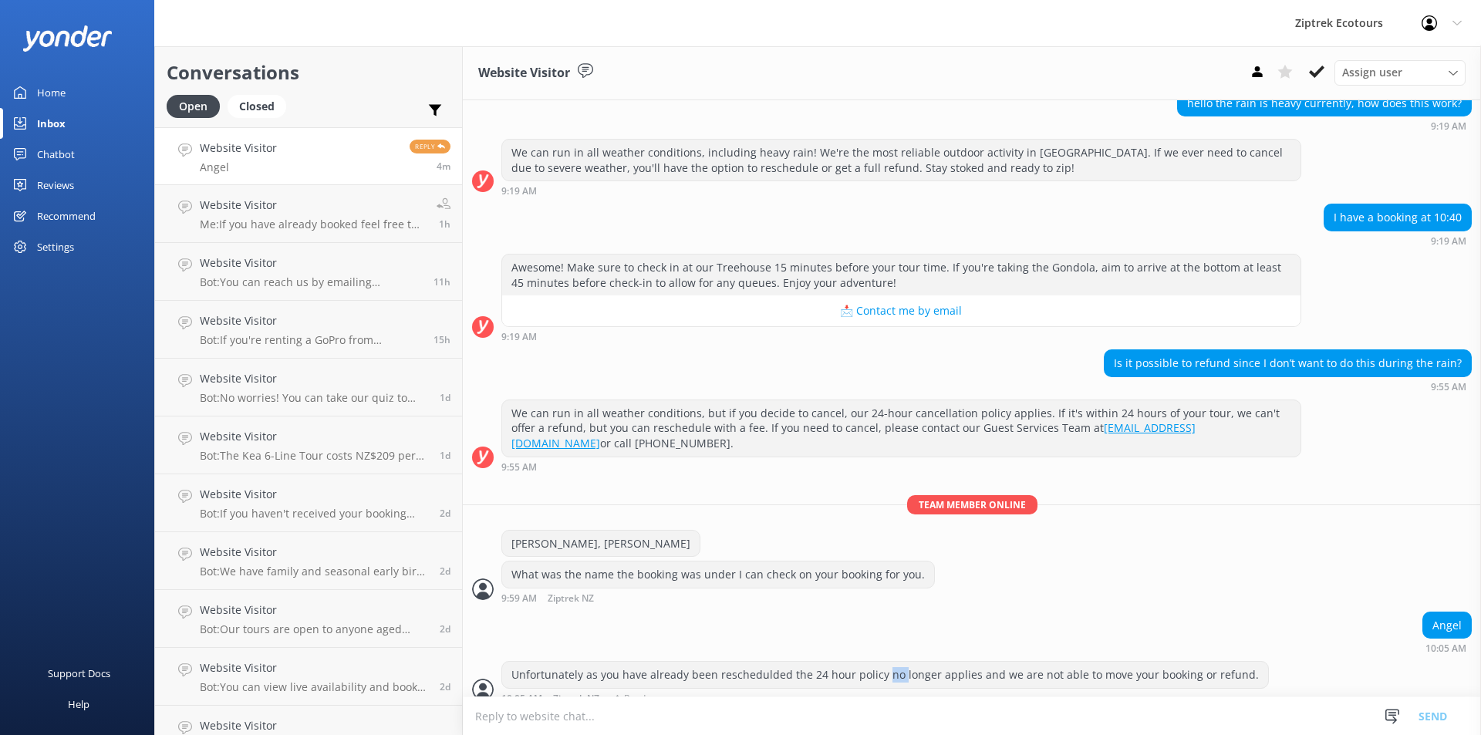
click at [883, 662] on div "Unfortunately as you have already been reschedulded the 24 hour policy no longe…" at bounding box center [885, 675] width 766 height 26
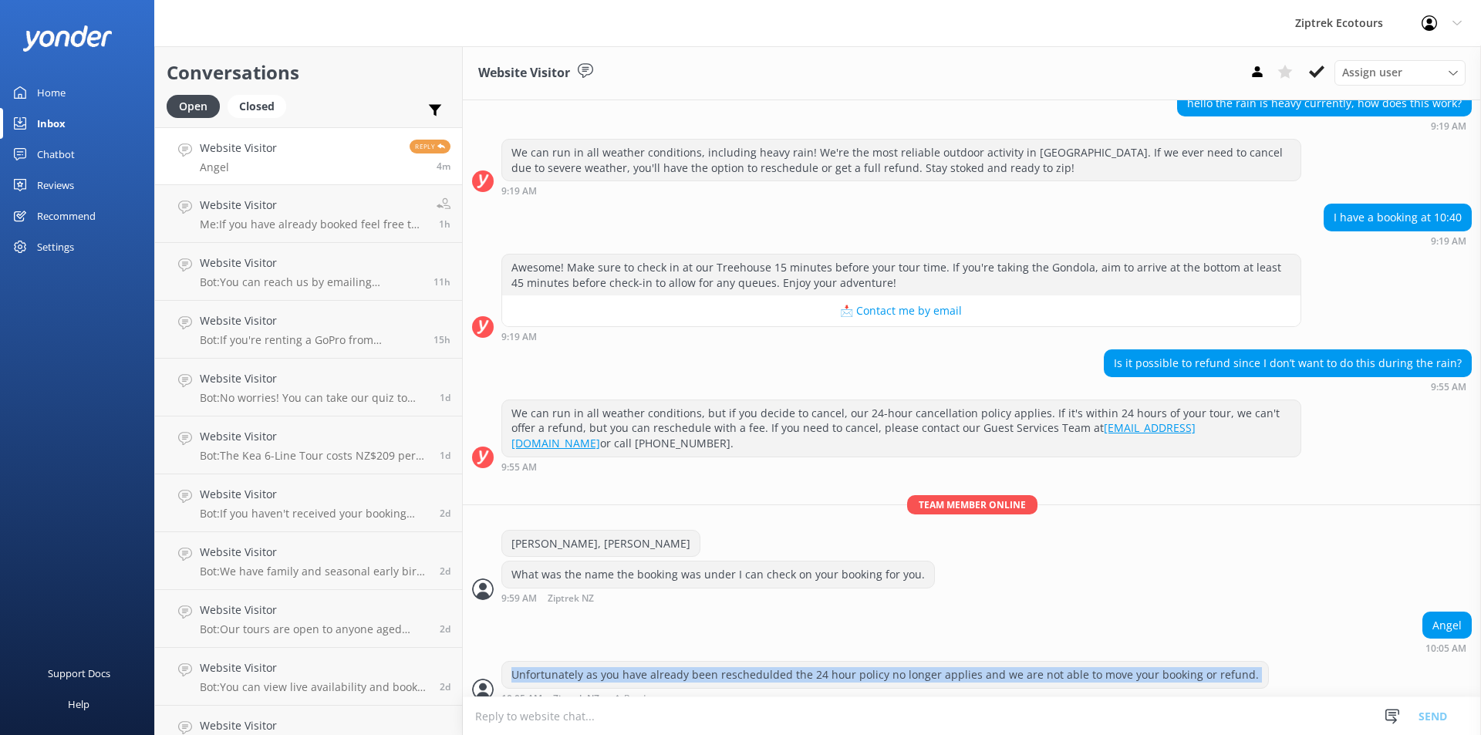
click at [883, 662] on div "Unfortunately as you have already been reschedulded the 24 hour policy no longe…" at bounding box center [885, 675] width 766 height 26
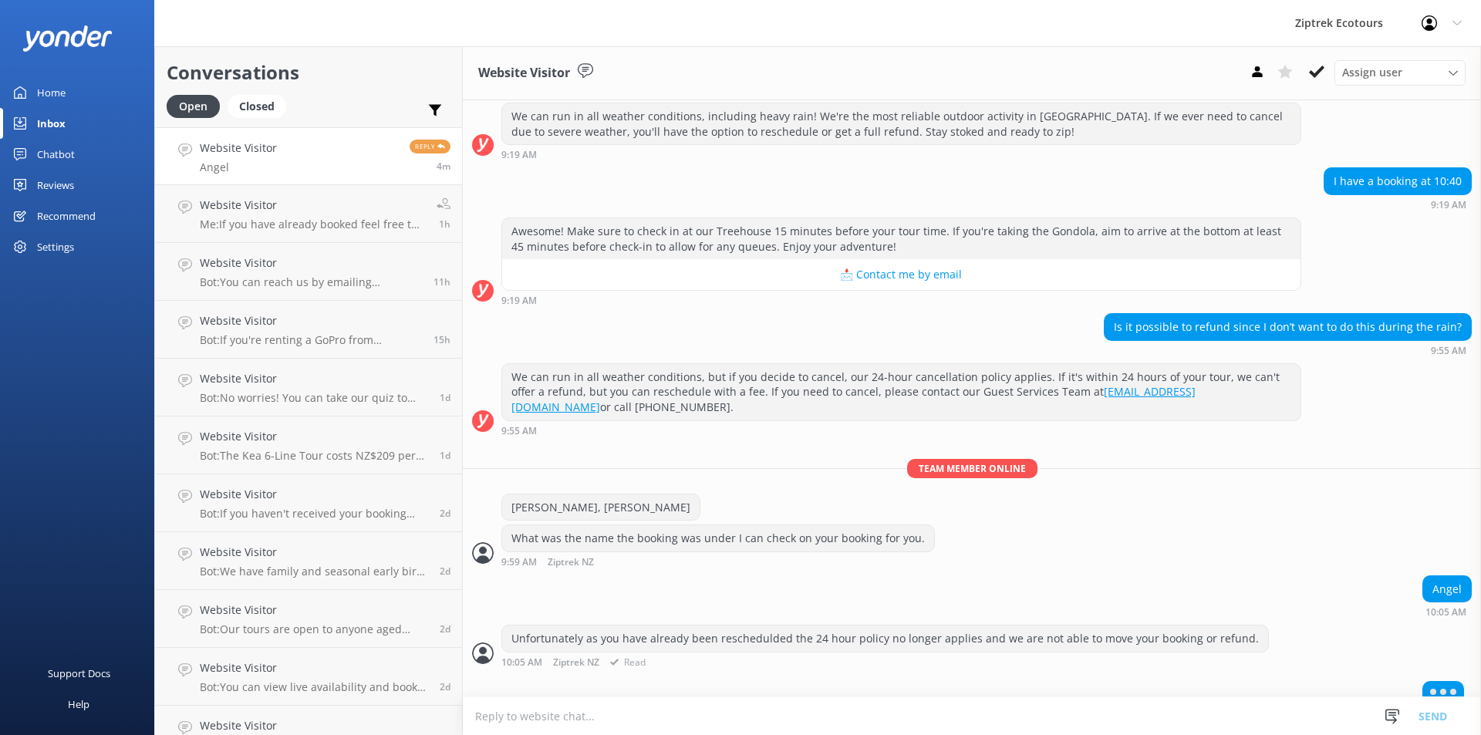
click at [630, 648] on div "Unfortunately as you have already been reschedulded the 24 hour policy no longe…" at bounding box center [972, 650] width 1018 height 50
click at [674, 596] on div "Angel 10:05 AM" at bounding box center [972, 597] width 1018 height 42
click at [748, 630] on div "Unfortunately as you have already been reschedulded the 24 hour policy no longe…" at bounding box center [885, 639] width 766 height 26
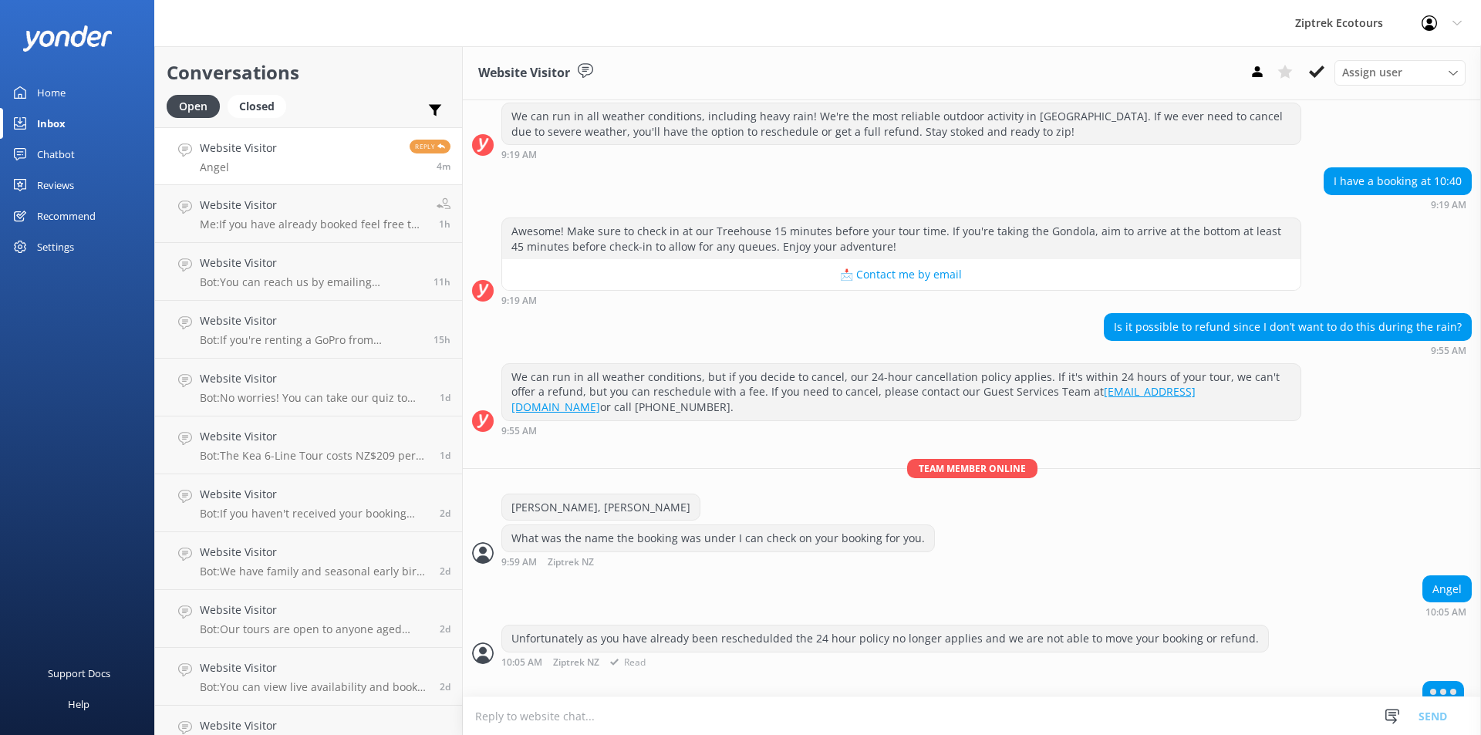
click at [749, 627] on div "Unfortunately as you have already been reschedulded the 24 hour policy no longe…" at bounding box center [885, 639] width 766 height 26
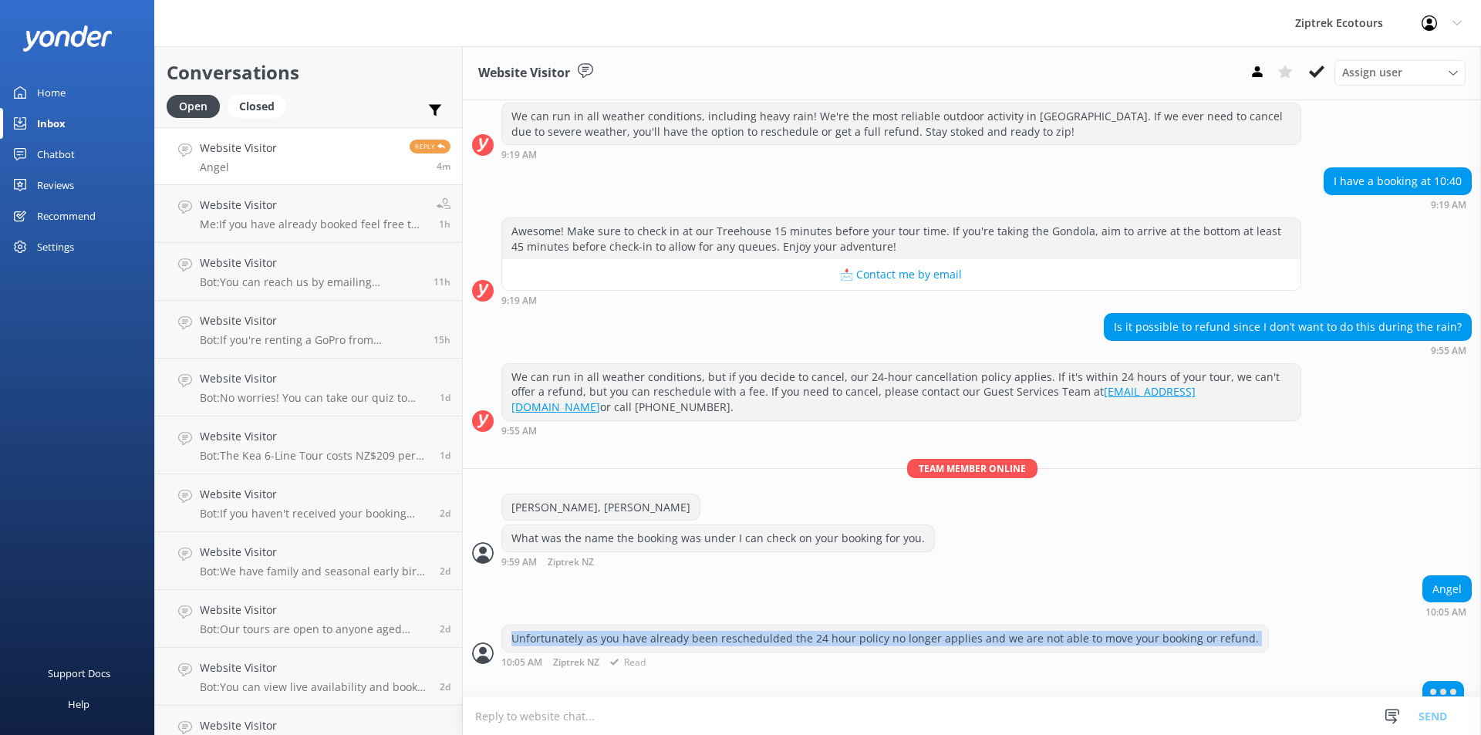
click at [749, 627] on div "Unfortunately as you have already been reschedulded the 24 hour policy no longe…" at bounding box center [885, 639] width 766 height 26
click at [784, 626] on div "Unfortunately as you have already been reschedulded the 24 hour policy no longe…" at bounding box center [885, 639] width 766 height 26
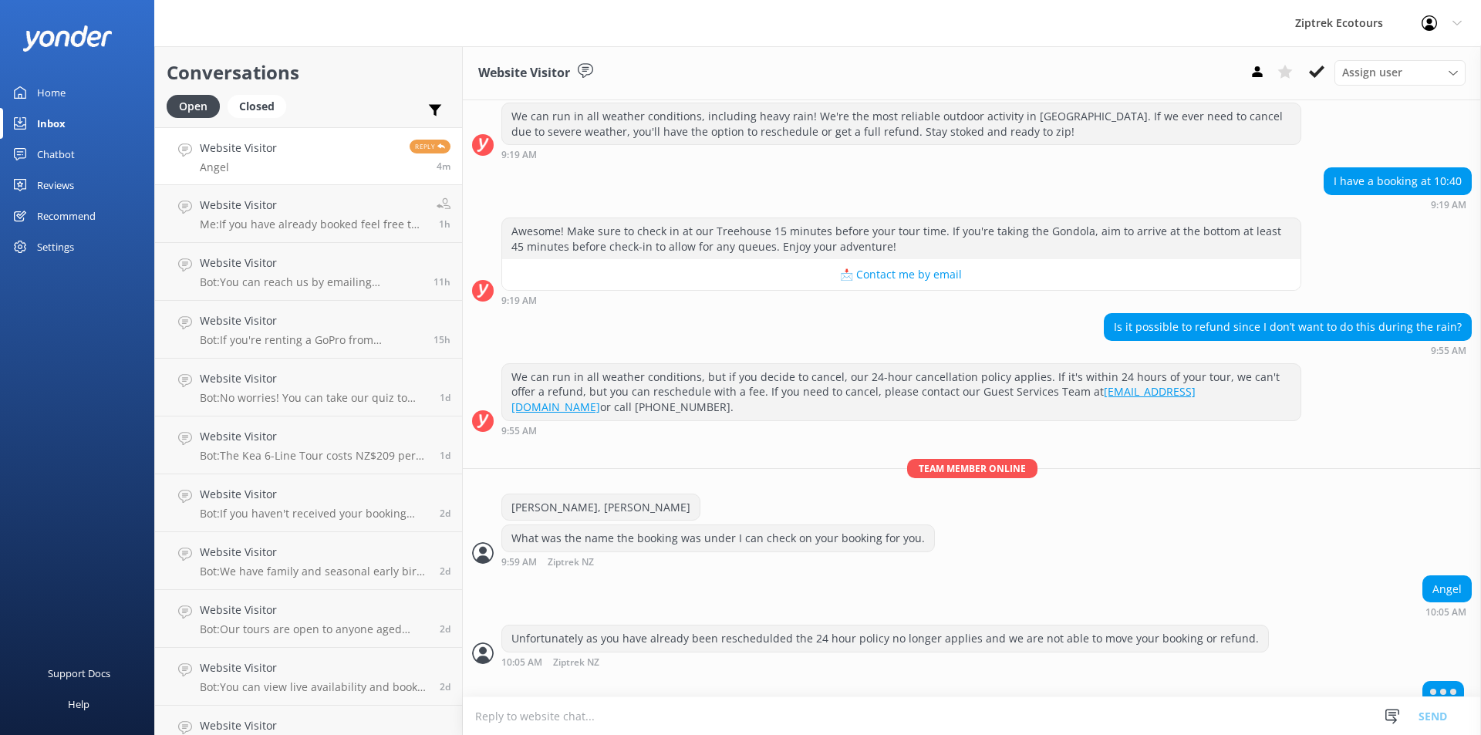
click at [809, 596] on div "Angel 10:05 AM" at bounding box center [972, 597] width 1018 height 42
click at [839, 630] on div "Unfortunately as you have already been reschedulded the 24 hour policy no longe…" at bounding box center [885, 639] width 766 height 26
drag, startPoint x: 839, startPoint y: 630, endPoint x: 842, endPoint y: 623, distance: 7.9
click at [839, 630] on div "Unfortunately as you have already been reschedulded the 24 hour policy no longe…" at bounding box center [885, 639] width 766 height 26
click at [847, 626] on div "Unfortunately as you have already been reschedulded the 24 hour policy no longe…" at bounding box center [885, 639] width 766 height 26
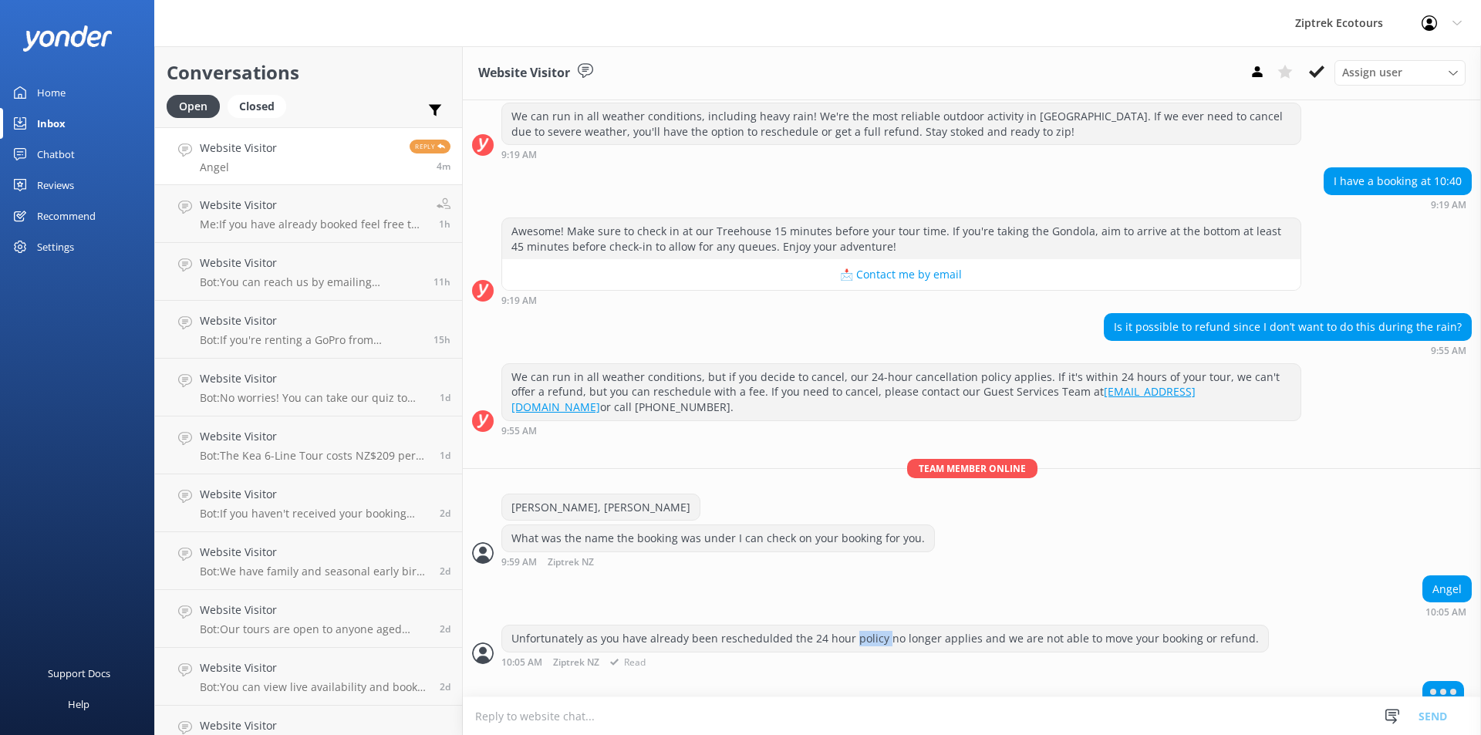
click at [849, 626] on div "Unfortunately as you have already been reschedulded the 24 hour policy no longe…" at bounding box center [885, 639] width 766 height 26
click at [852, 626] on div "Unfortunately as you have already been reschedulded the 24 hour policy no longe…" at bounding box center [885, 639] width 766 height 26
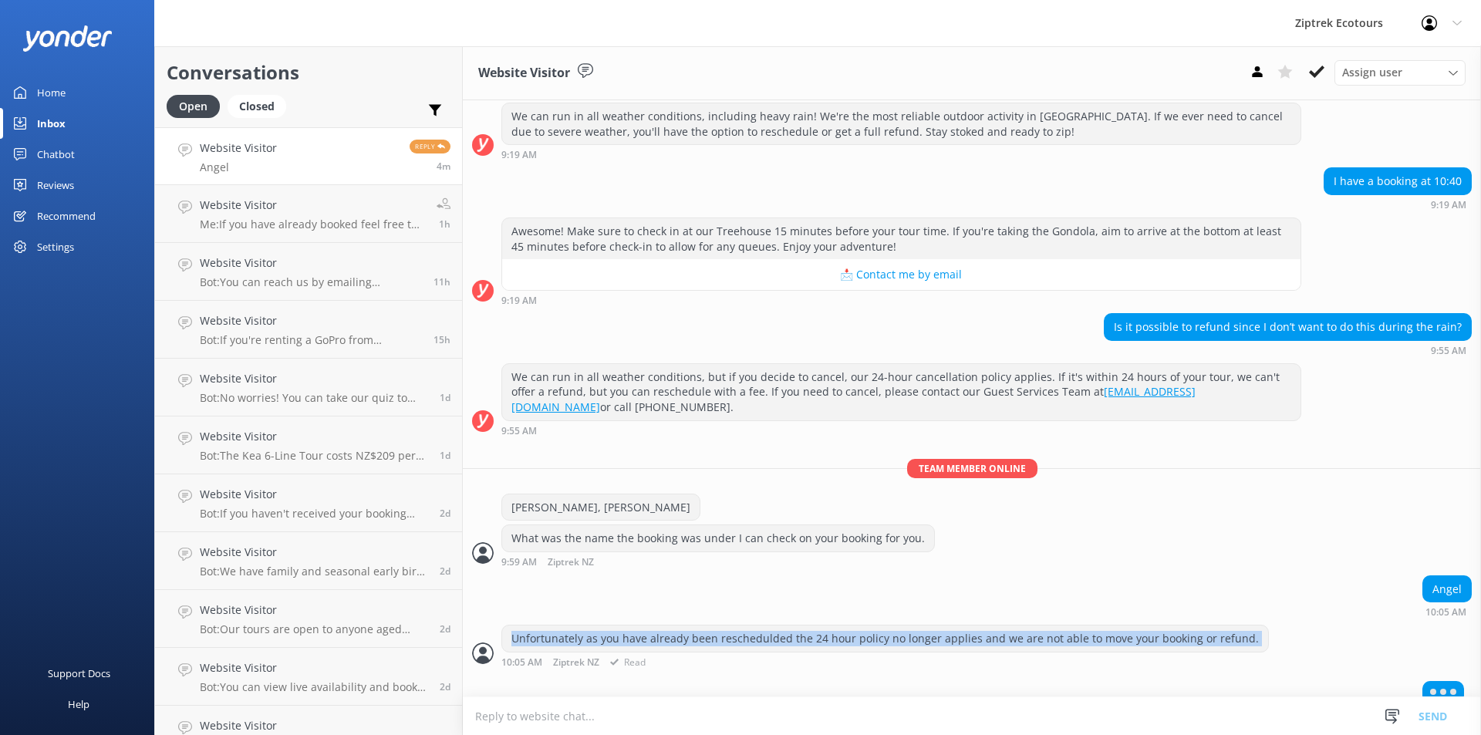
click at [852, 626] on div "Unfortunately as you have already been reschedulded the 24 hour policy no longe…" at bounding box center [885, 639] width 766 height 26
click at [870, 626] on div "Unfortunately as you have already been reschedulded the 24 hour policy no longe…" at bounding box center [885, 639] width 766 height 26
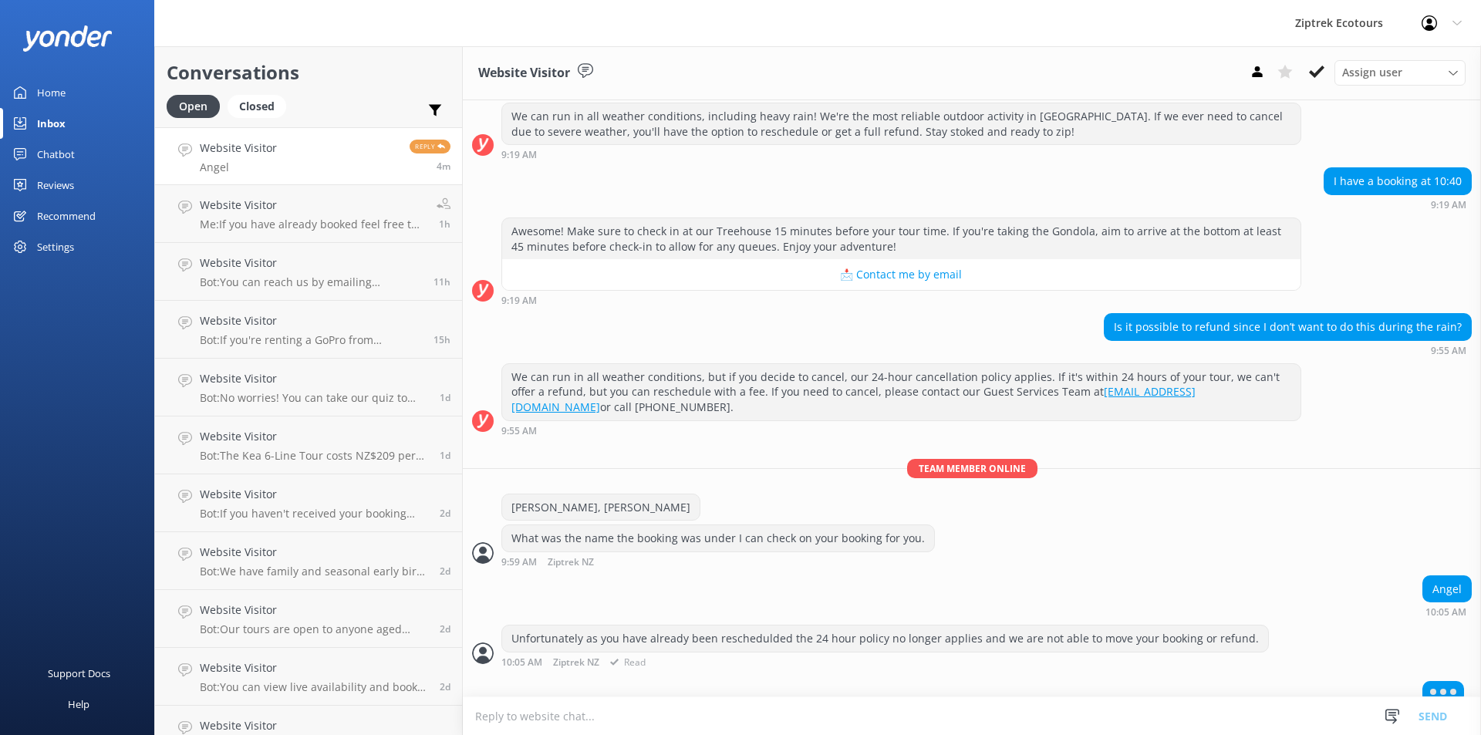
click at [873, 626] on div "Unfortunately as you have already been reschedulded the 24 hour policy no longe…" at bounding box center [885, 639] width 766 height 26
click at [869, 626] on div "Unfortunately as you have already been reschedulded the 24 hour policy no longe…" at bounding box center [885, 639] width 766 height 26
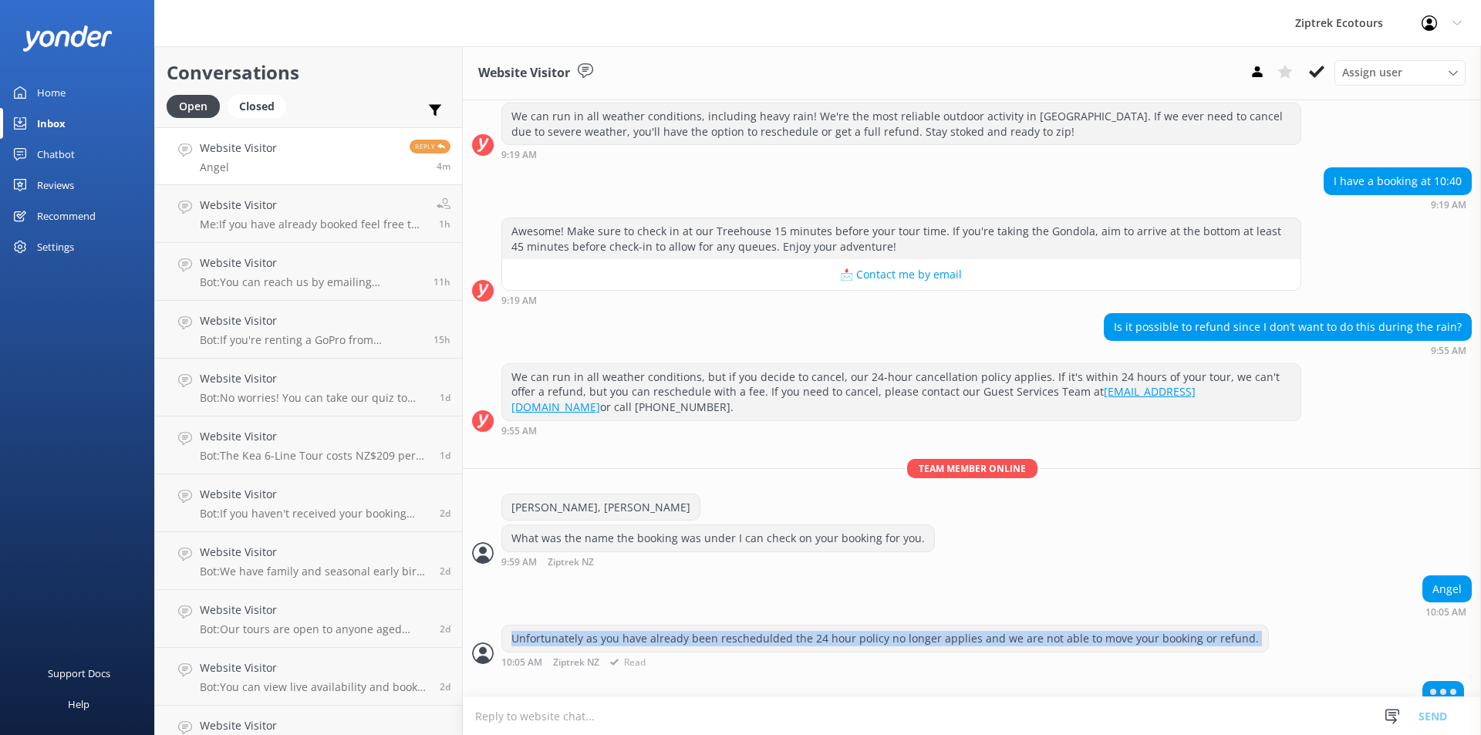
click at [869, 626] on div "Unfortunately as you have already been reschedulded the 24 hour policy no longe…" at bounding box center [885, 639] width 766 height 26
click at [871, 626] on div "Unfortunately as you have already been reschedulded the 24 hour policy no longe…" at bounding box center [885, 639] width 766 height 26
click at [864, 626] on div "Unfortunately as you have already been reschedulded the 24 hour policy no longe…" at bounding box center [885, 639] width 766 height 26
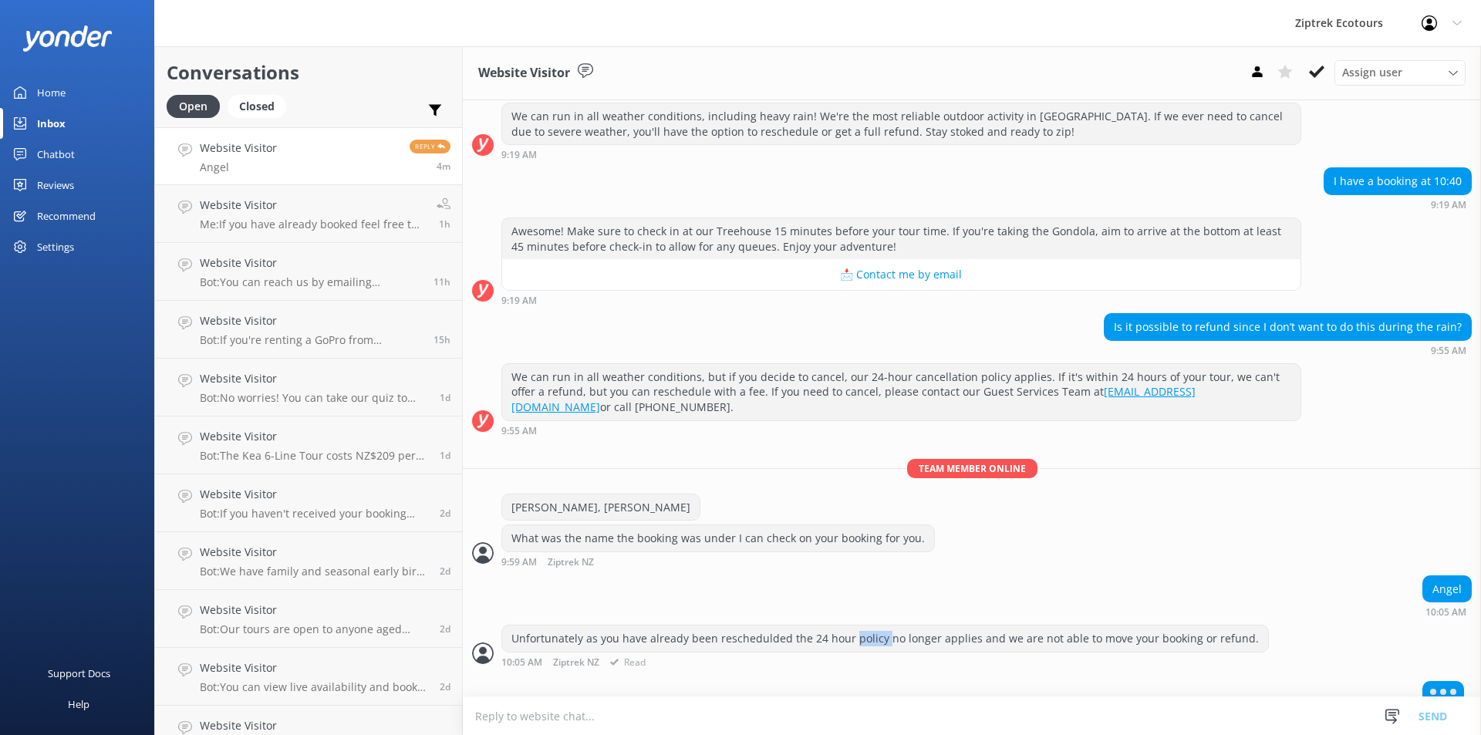
click at [864, 626] on div "Unfortunately as you have already been reschedulded the 24 hour policy no longe…" at bounding box center [885, 639] width 766 height 26
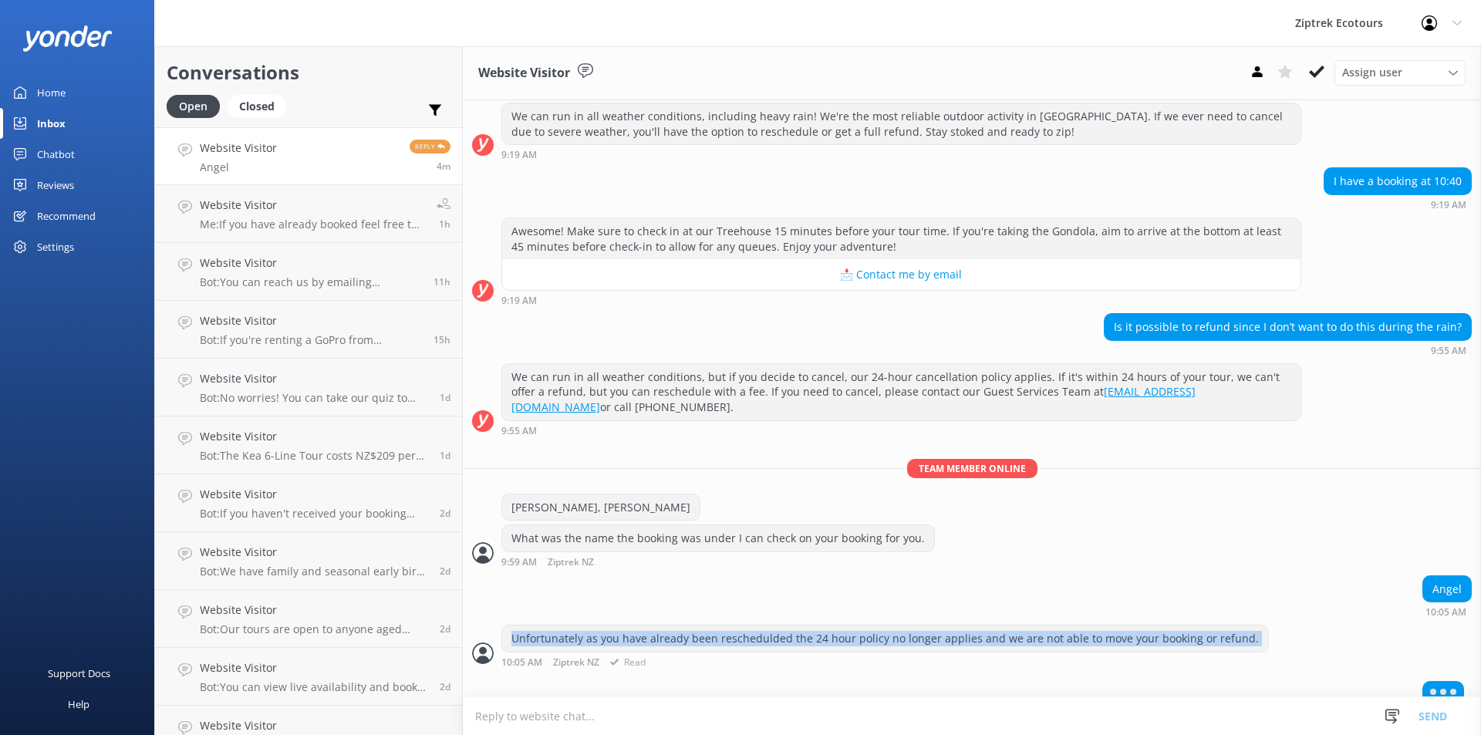
click at [864, 626] on div "Unfortunately as you have already been reschedulded the 24 hour policy no longe…" at bounding box center [885, 639] width 766 height 26
click at [884, 626] on div "Unfortunately as you have already been reschedulded the 24 hour policy no longe…" at bounding box center [885, 639] width 766 height 26
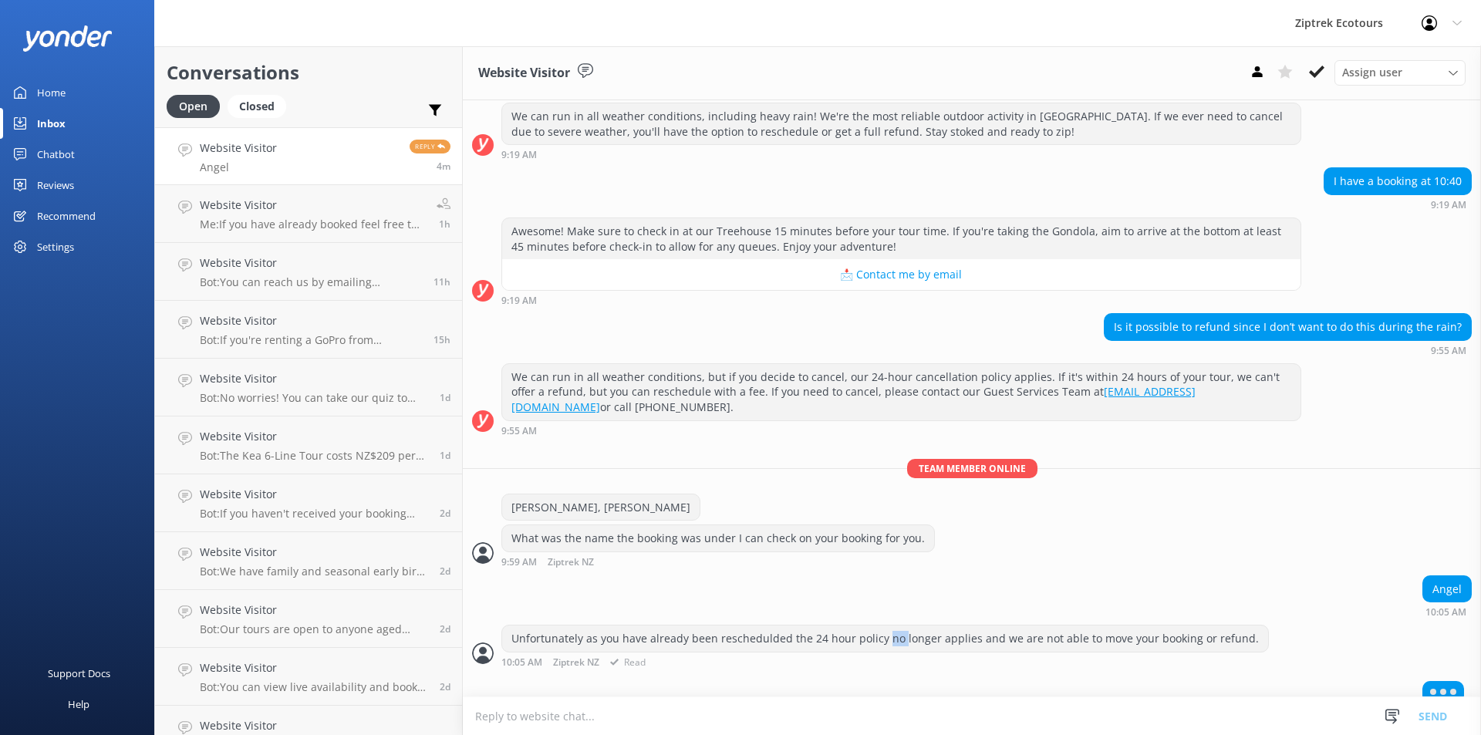
click at [884, 626] on div "Unfortunately as you have already been reschedulded the 24 hour policy no longe…" at bounding box center [885, 639] width 766 height 26
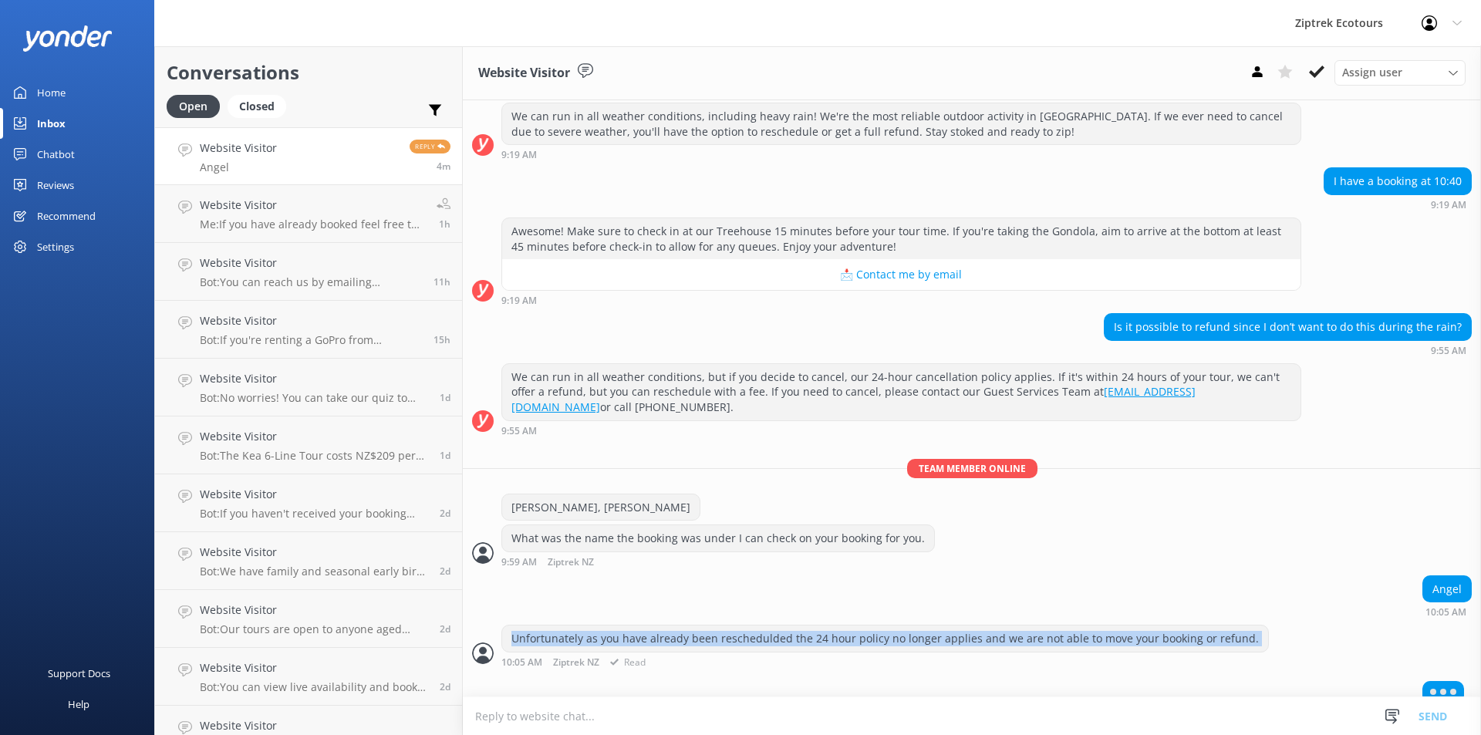
click at [884, 626] on div "Unfortunately as you have already been reschedulded the 24 hour policy no longe…" at bounding box center [885, 639] width 766 height 26
click at [888, 626] on div "Unfortunately as you have already been reschedulded the 24 hour policy no longe…" at bounding box center [885, 639] width 766 height 26
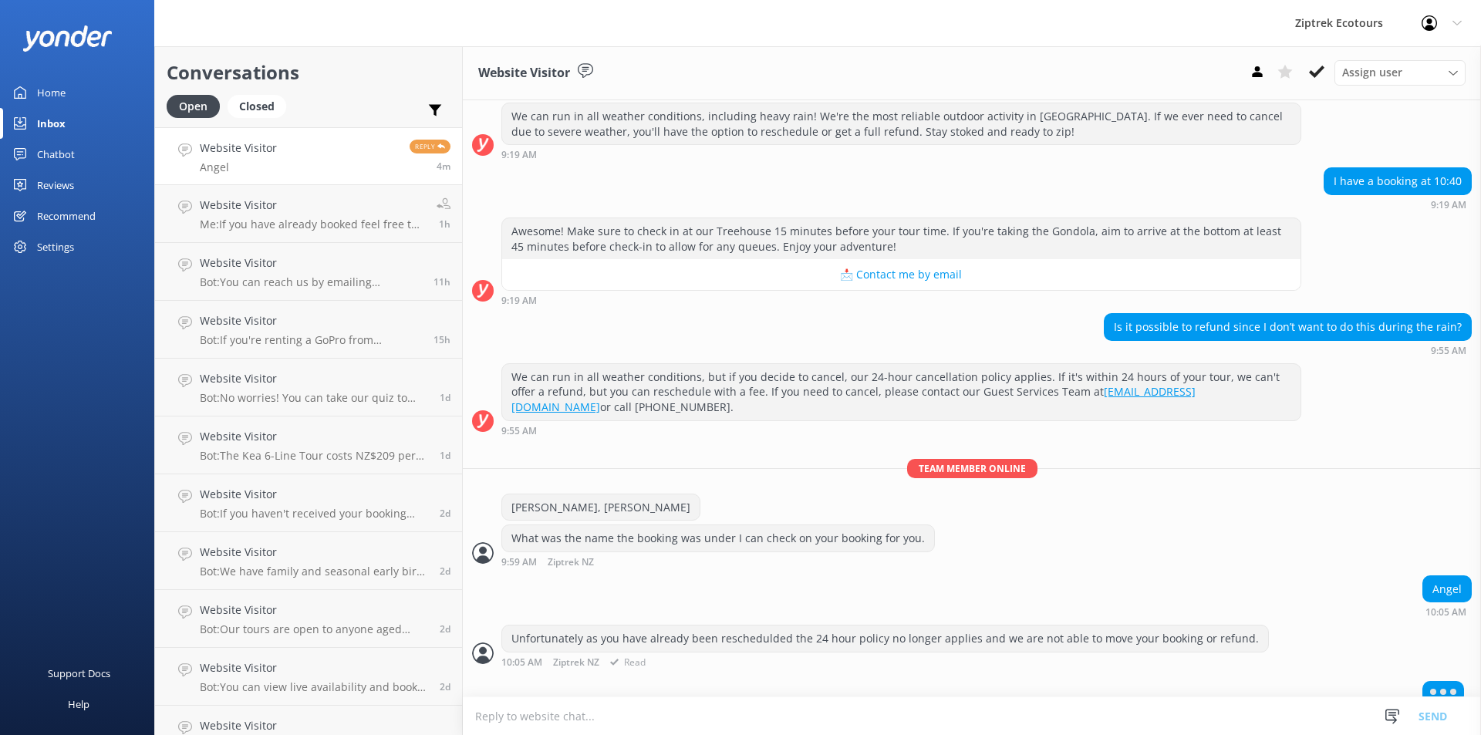
click at [893, 629] on div "Unfortunately as you have already been reschedulded the 24 hour policy no longe…" at bounding box center [885, 639] width 766 height 26
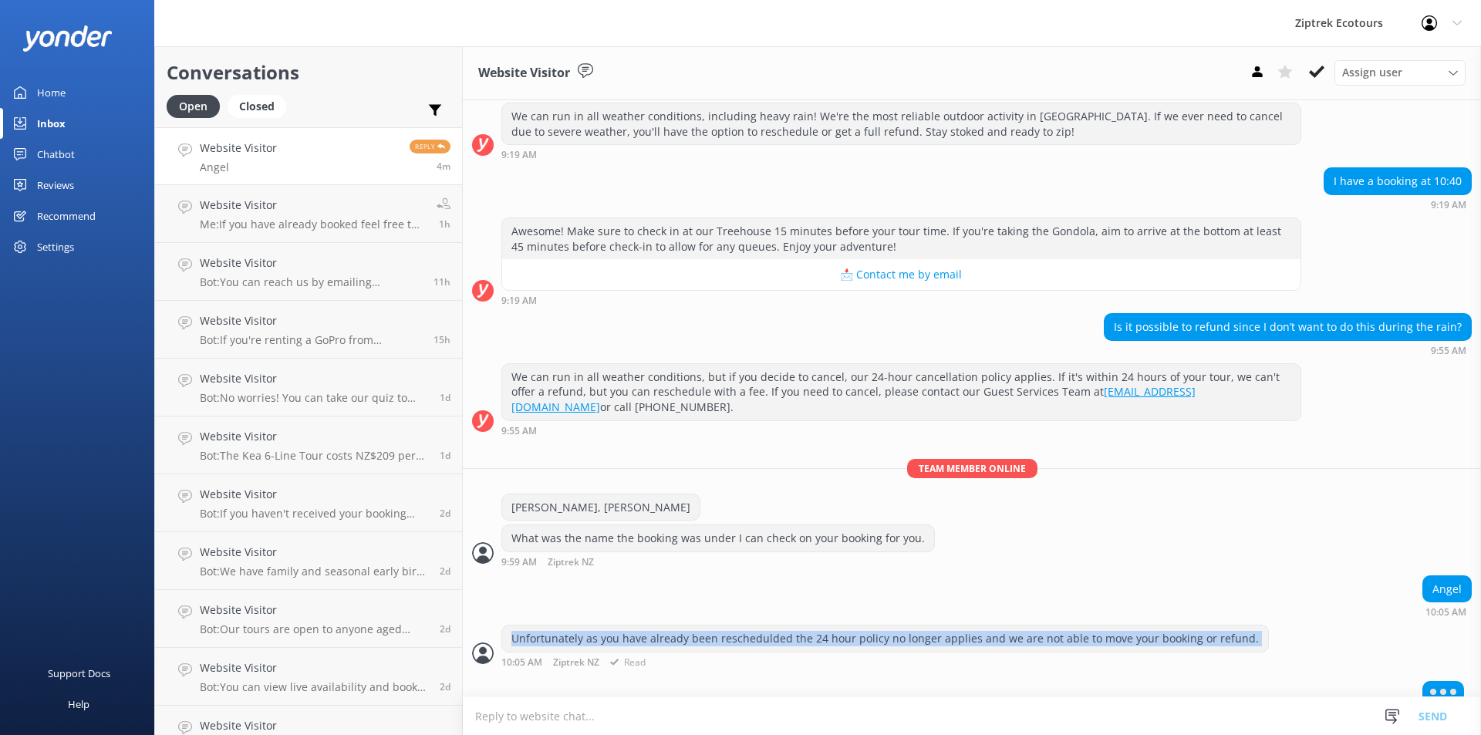
click at [893, 629] on div "Unfortunately as you have already been reschedulded the 24 hour policy no longe…" at bounding box center [885, 639] width 766 height 26
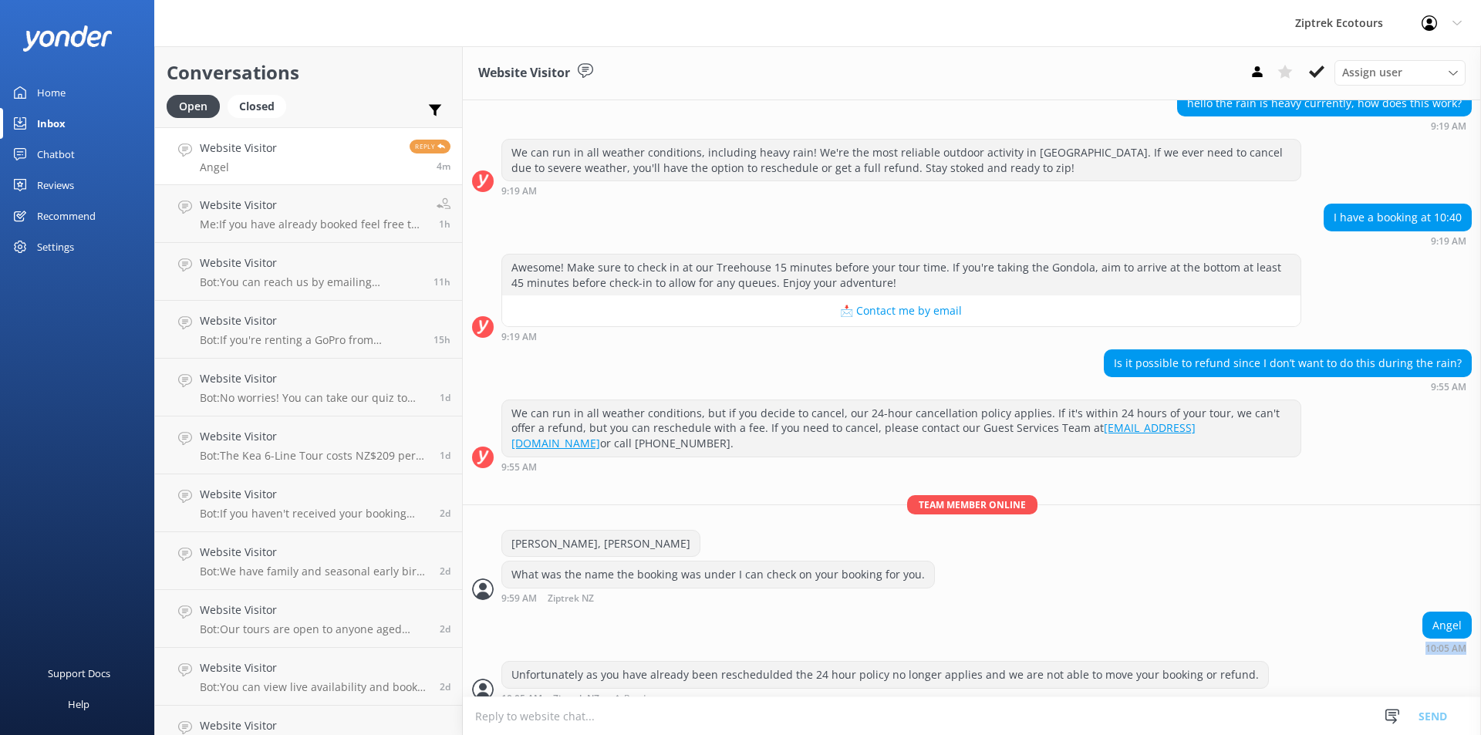
click at [893, 629] on div "Angel 10:05 AM" at bounding box center [972, 633] width 1018 height 42
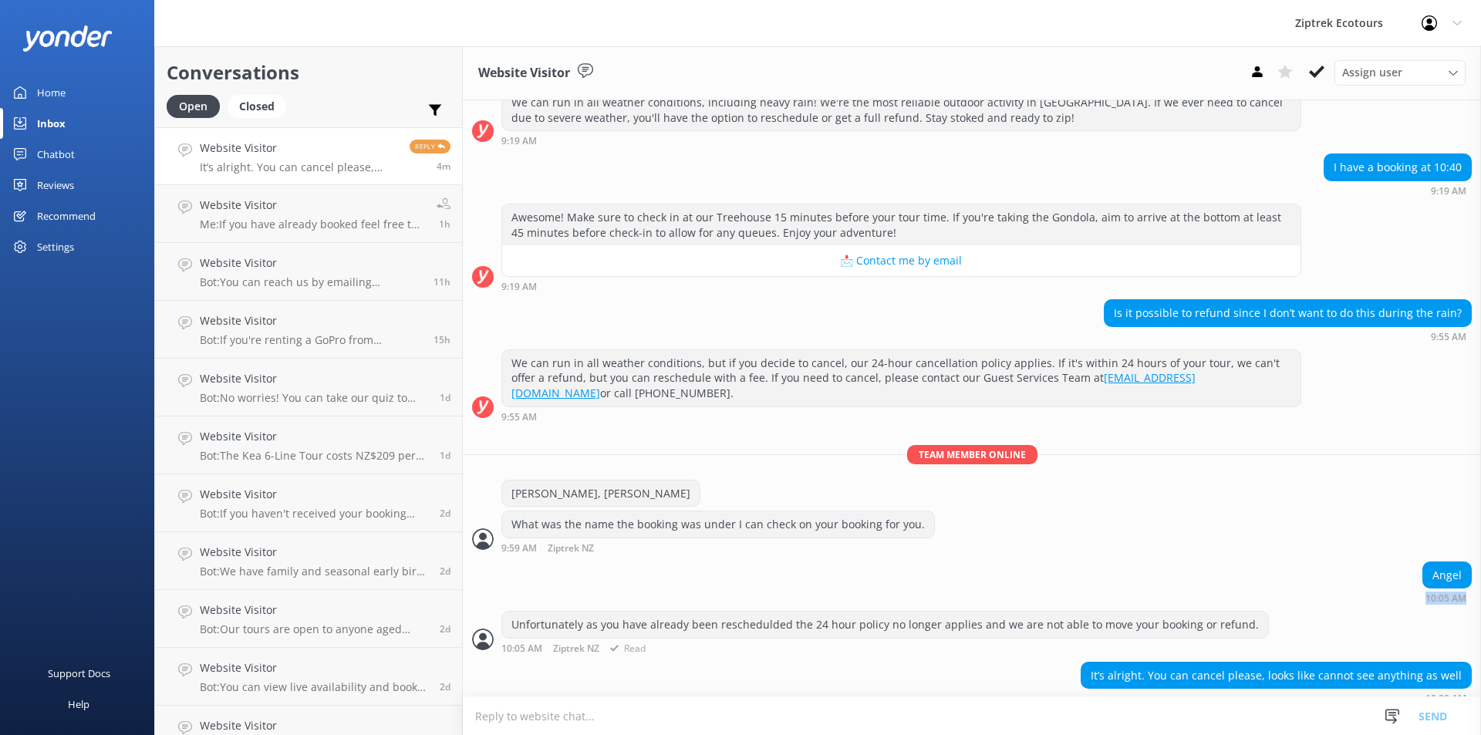
click at [907, 595] on div "Today Kia Ora 👋 I'm Zippy, your virtual assistant, here to answer your question…" at bounding box center [972, 306] width 1018 height 812
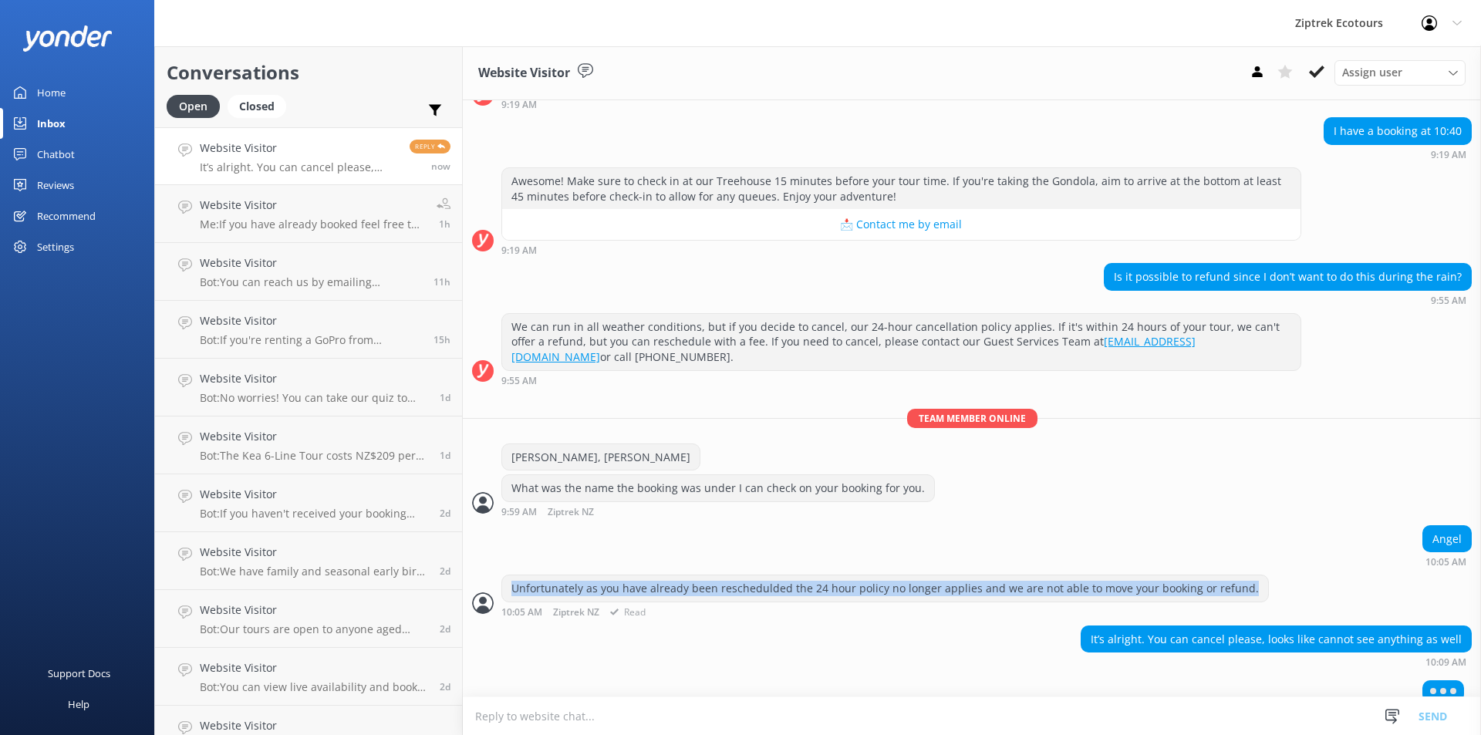
drag, startPoint x: 510, startPoint y: 570, endPoint x: 1237, endPoint y: 584, distance: 727.6
click at [1237, 584] on div "Unfortunately as you have already been reschedulded the 24 hour policy no longe…" at bounding box center [972, 596] width 1018 height 42
click at [1237, 584] on div "Unfortunately as you have already been reschedulded the 24 hour policy no longe…" at bounding box center [885, 589] width 766 height 26
drag, startPoint x: 1237, startPoint y: 584, endPoint x: 505, endPoint y: 579, distance: 732.1
click at [505, 576] on div "Unfortunately as you have already been reschedulded the 24 hour policy no longe…" at bounding box center [885, 589] width 766 height 26
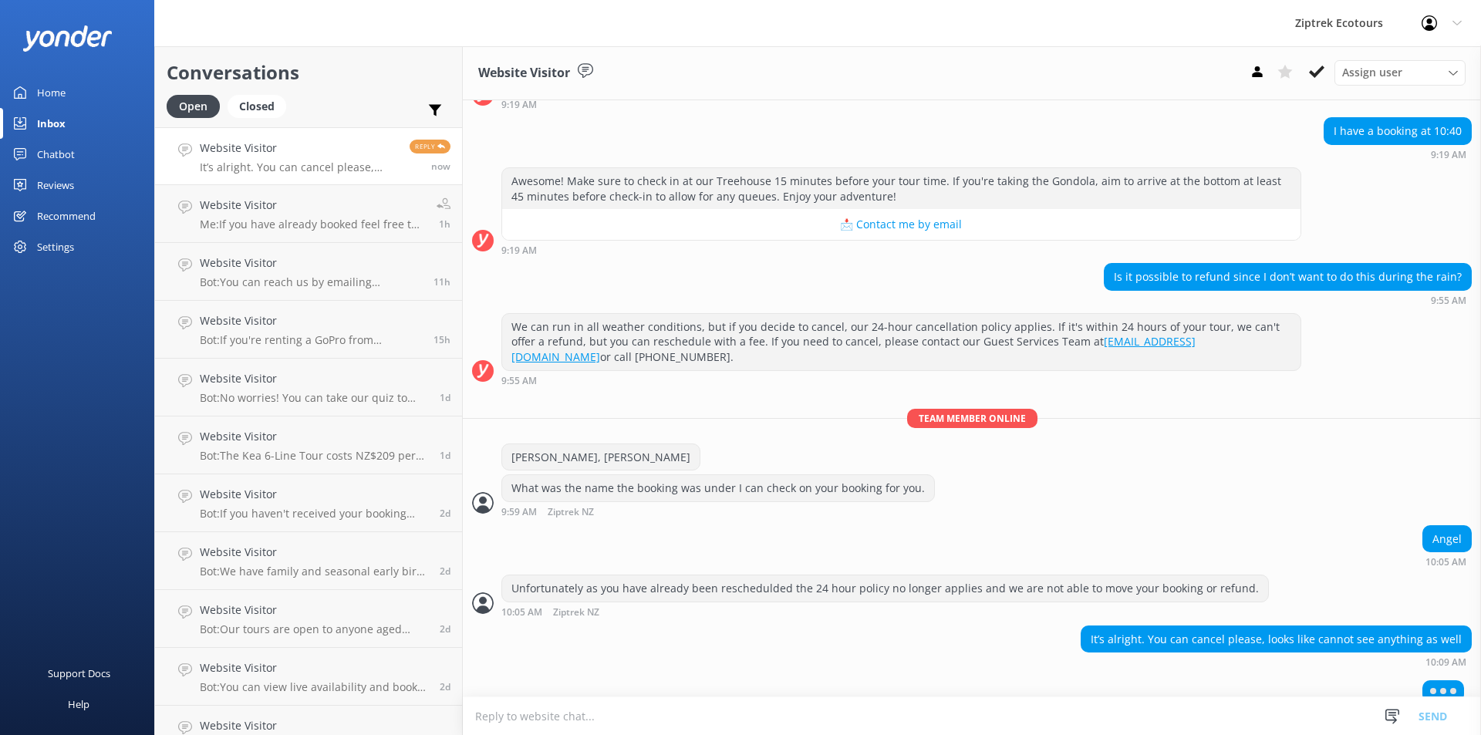
click at [579, 722] on textarea at bounding box center [972, 716] width 1018 height 38
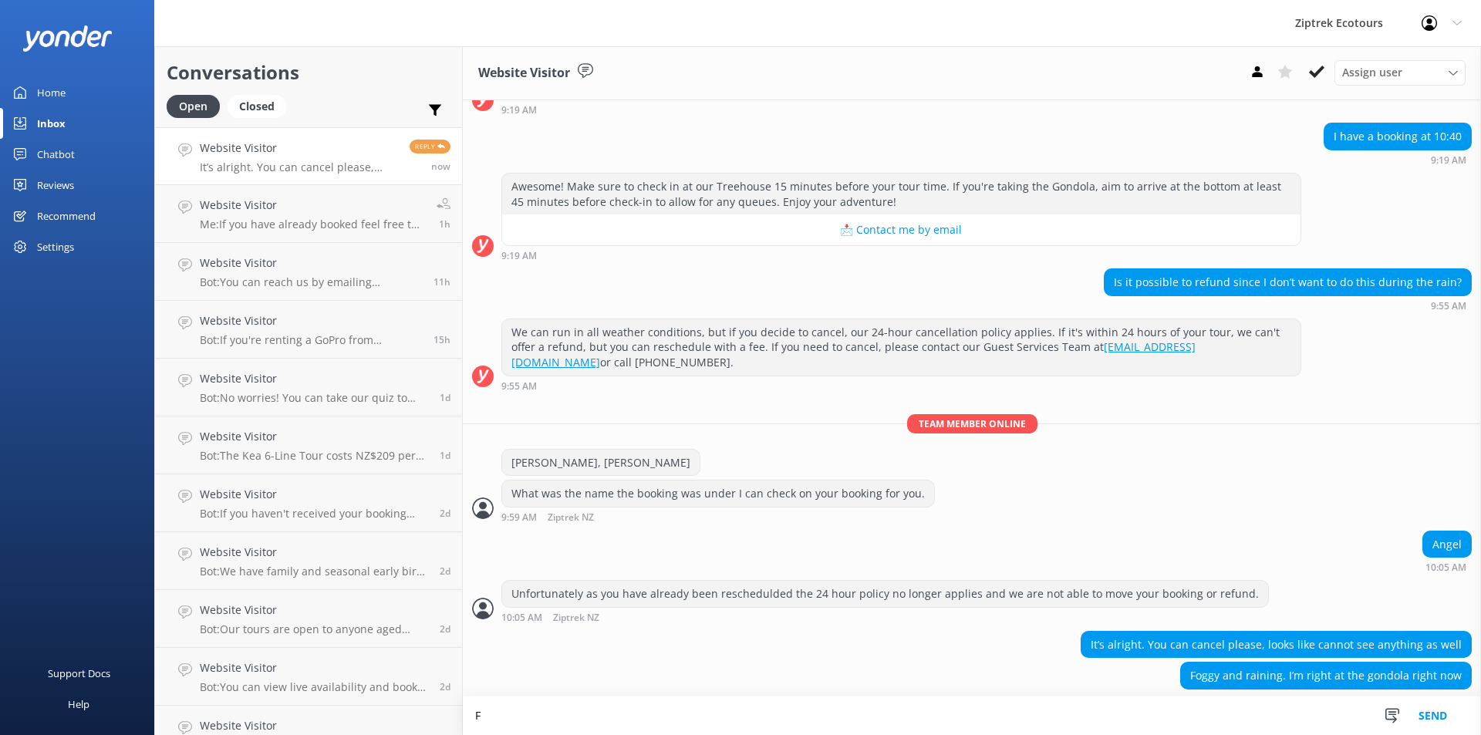
scroll to position [232, 0]
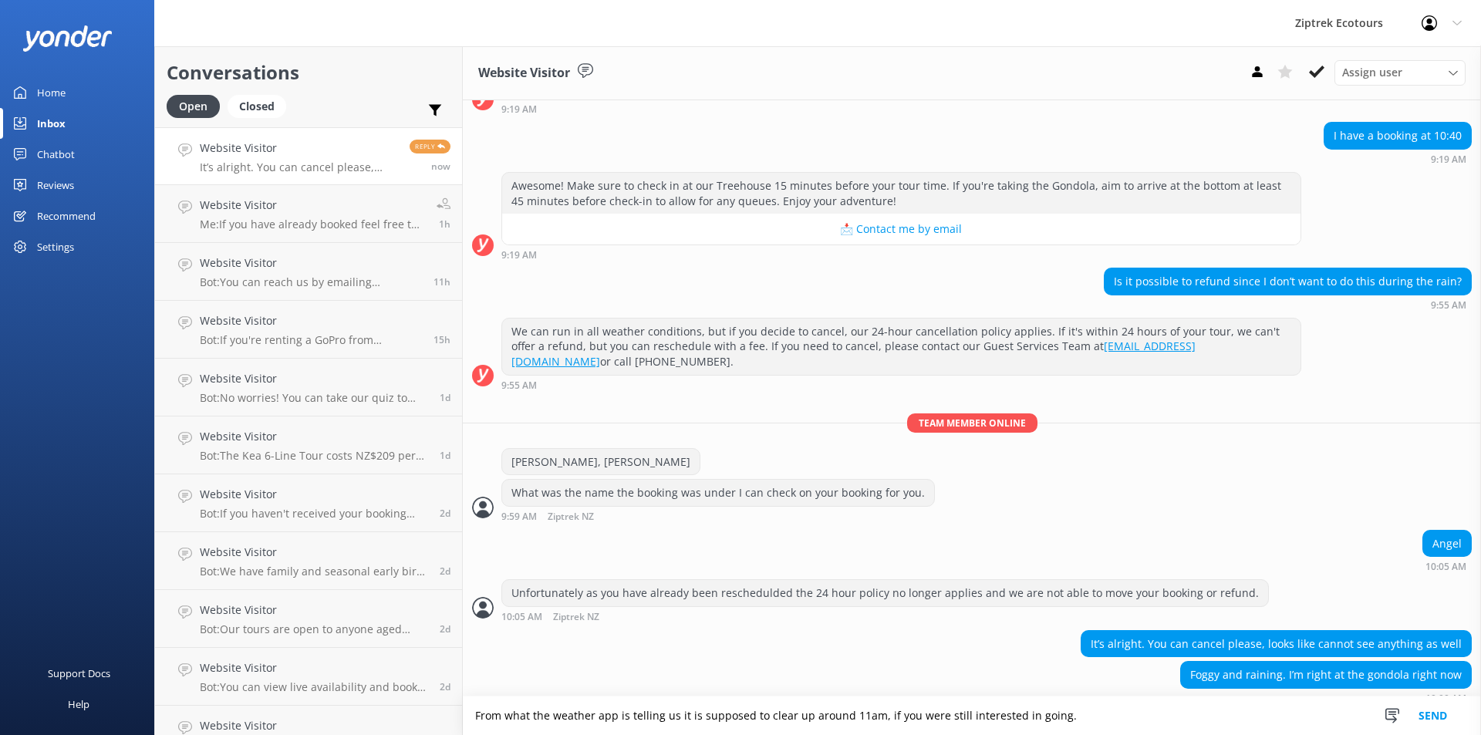
type textarea "From what the weather app is telling us it is supposed to clear up around 11am,…"
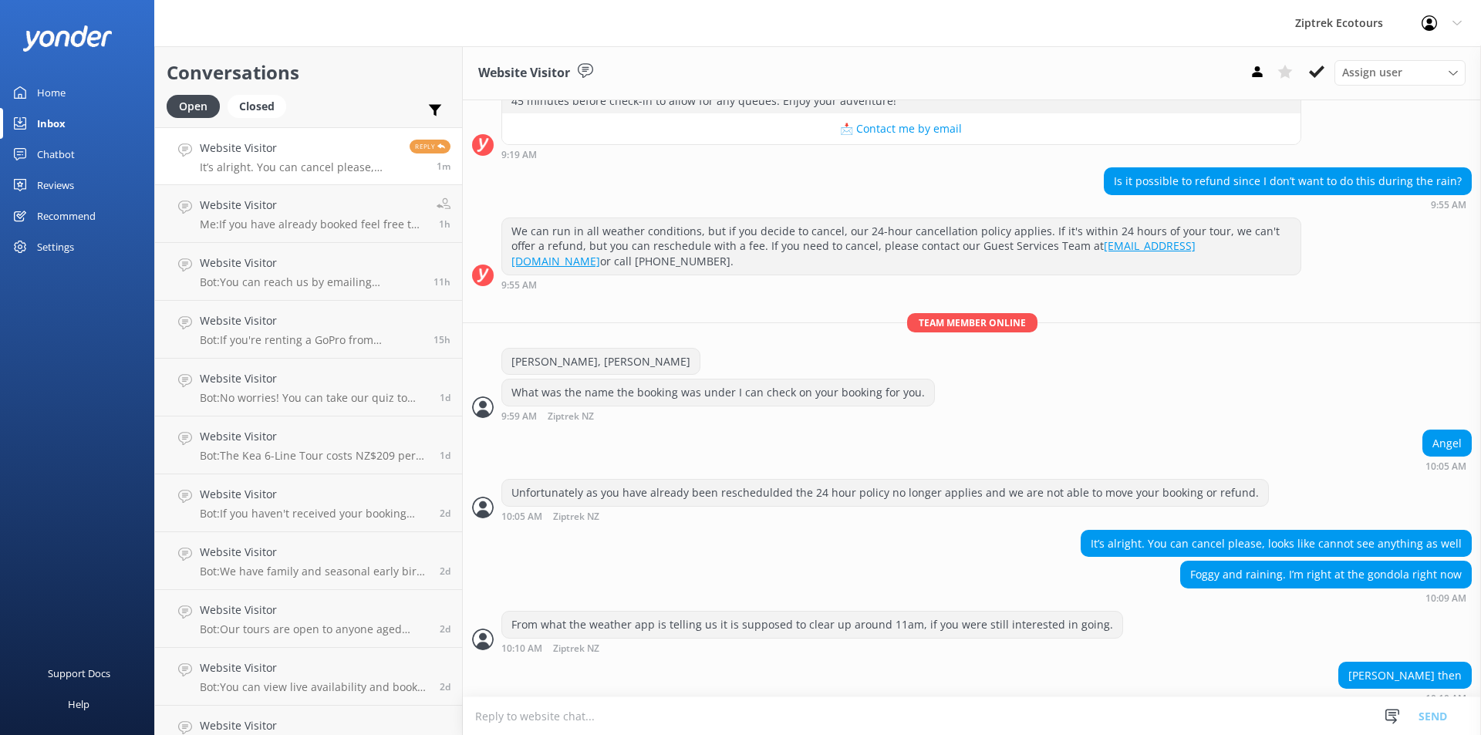
scroll to position [363, 0]
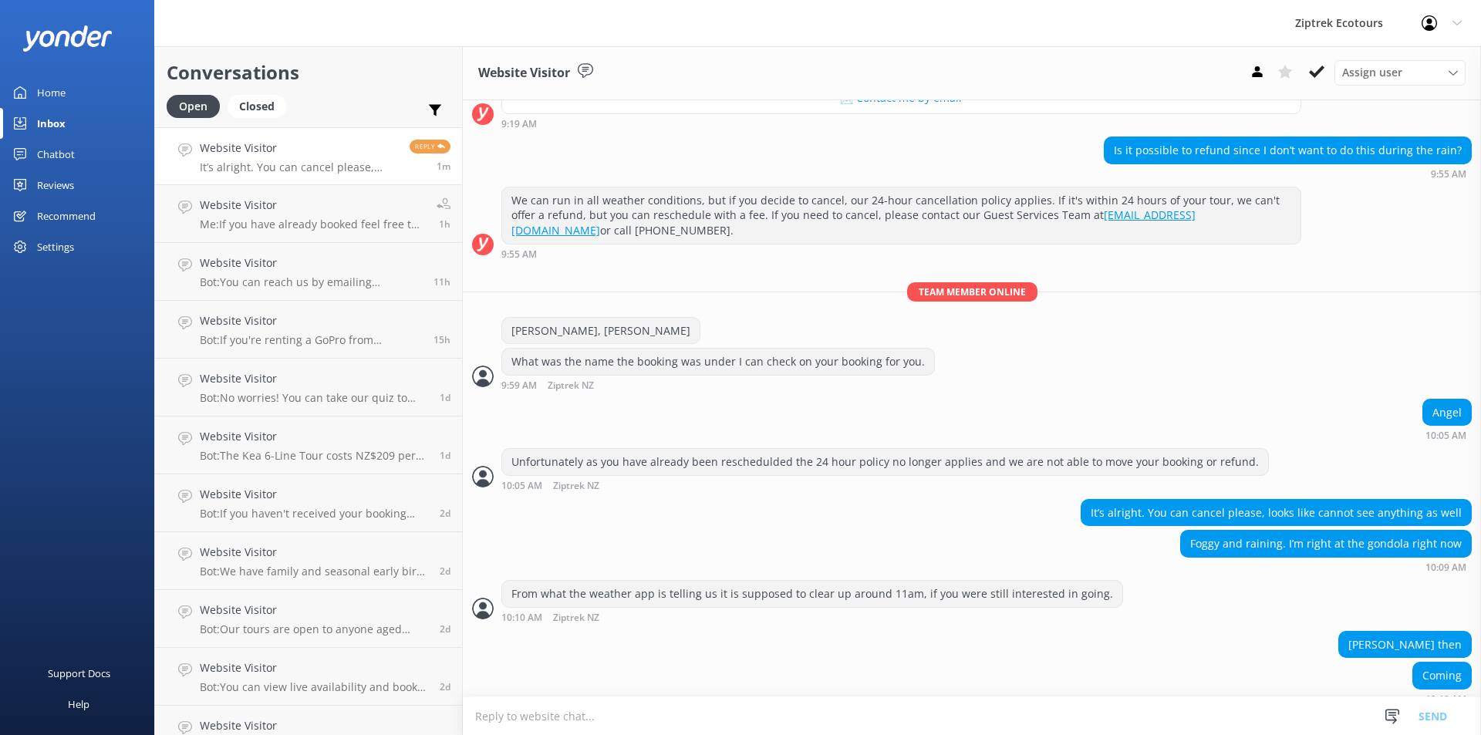
click at [535, 714] on textarea at bounding box center [972, 716] width 1018 height 38
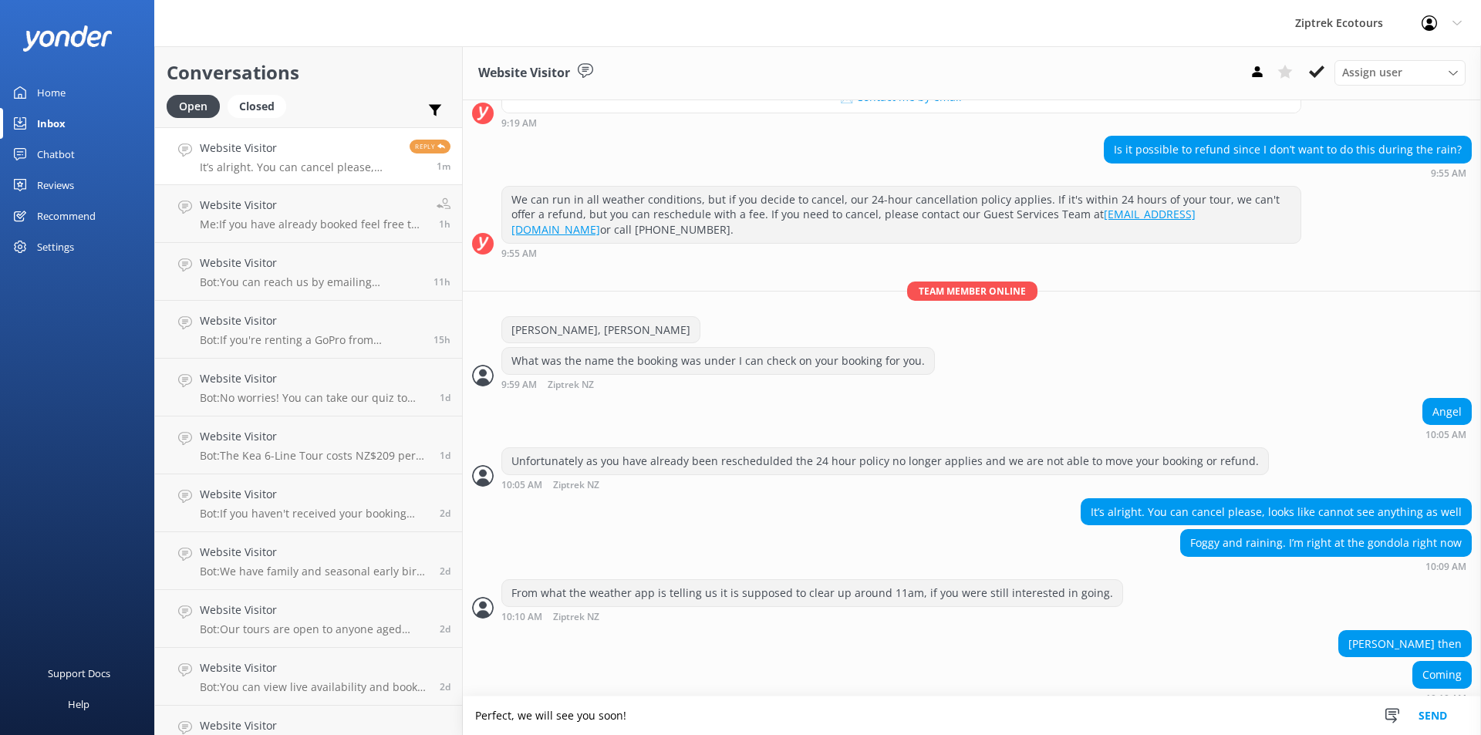
type textarea "Perfect, we will see you soon!"
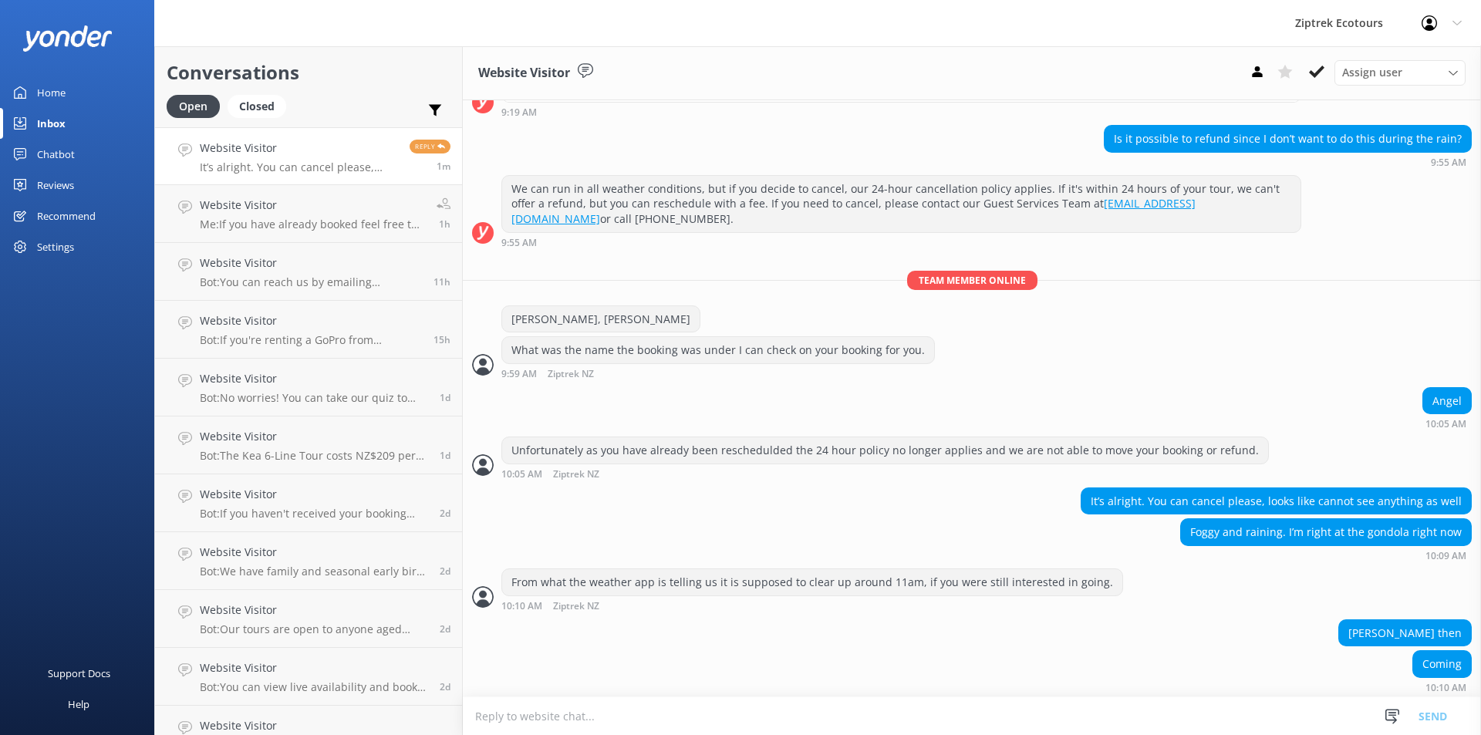
scroll to position [413, 0]
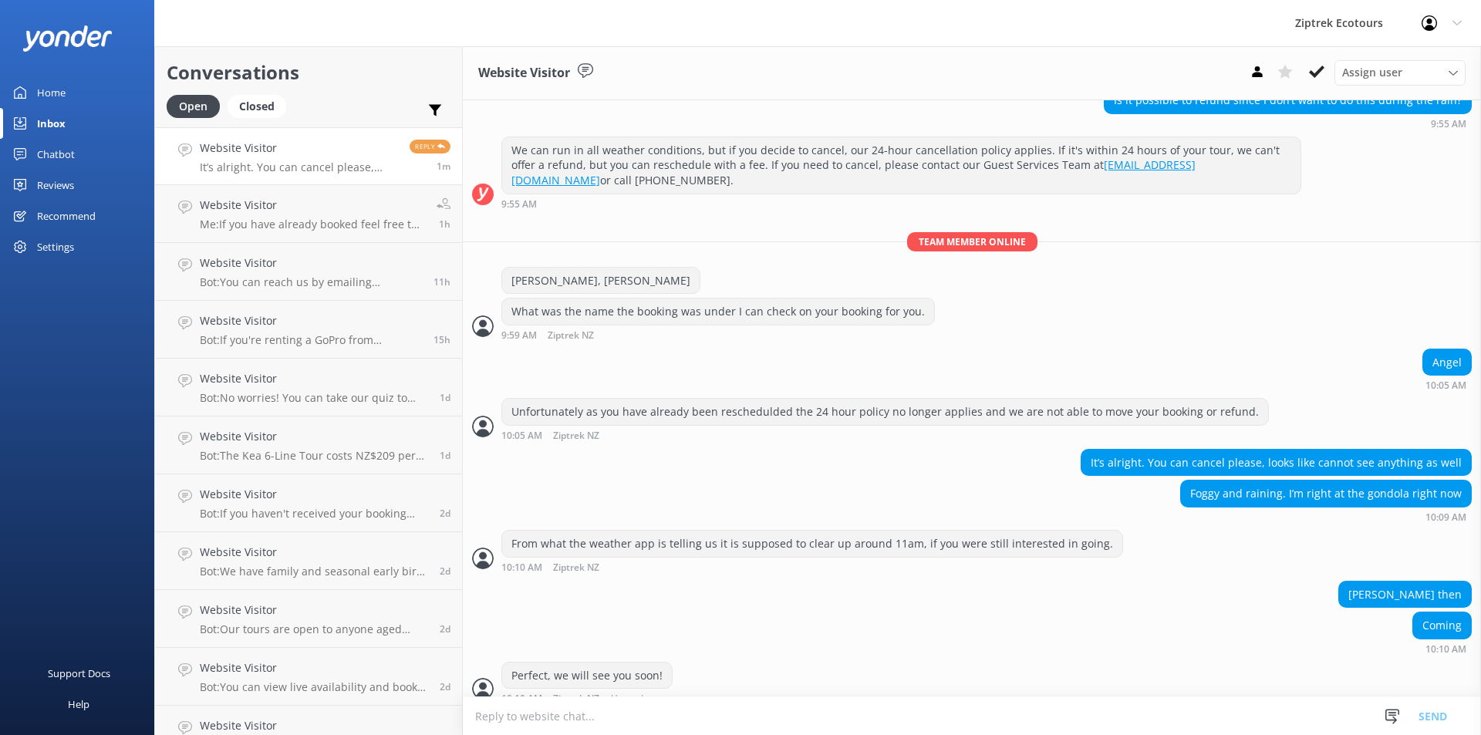
click at [261, 165] on p "It’s alright. You can cancel please, looks like cannot see anything as well" at bounding box center [299, 167] width 198 height 14
click at [190, 112] on div "Open" at bounding box center [193, 106] width 53 height 23
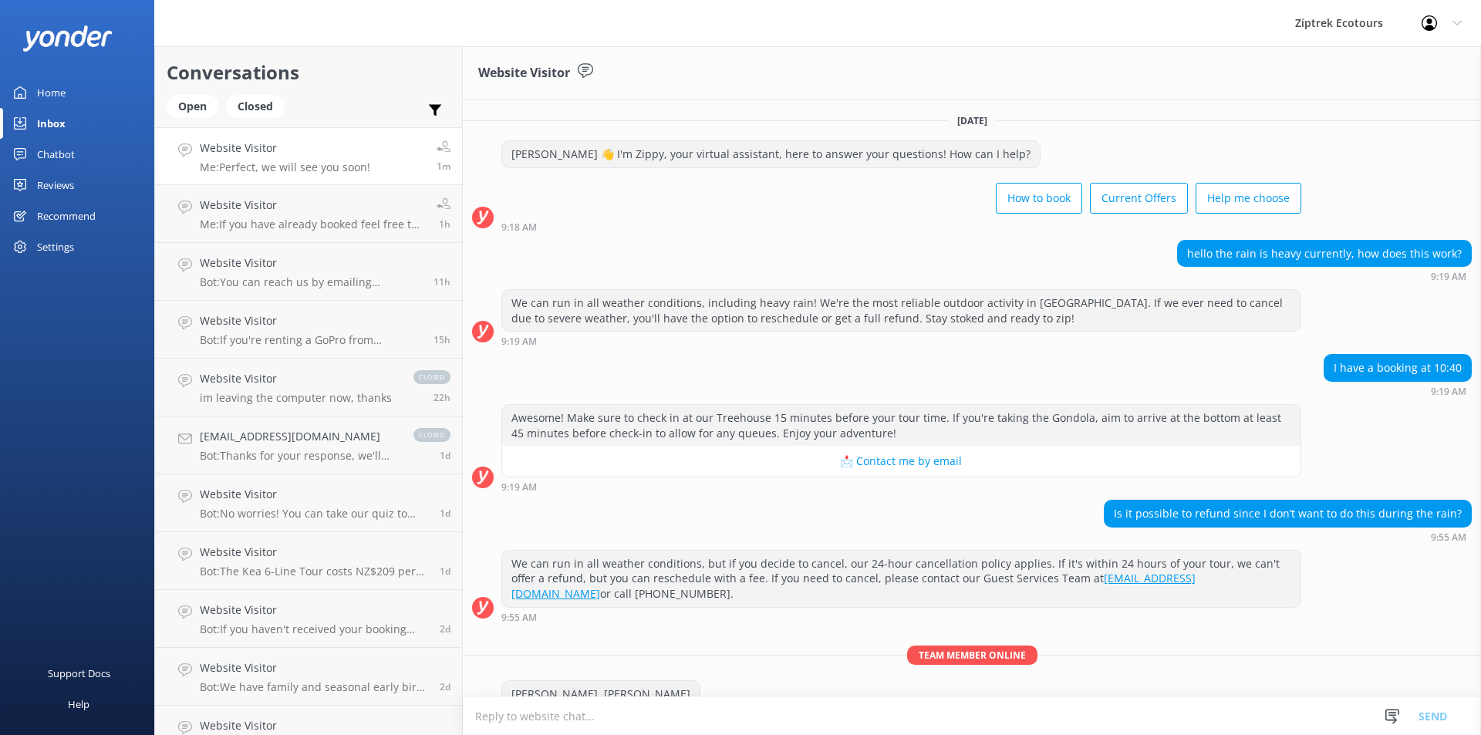
scroll to position [413, 0]
